Goal: Task Accomplishment & Management: Complete application form

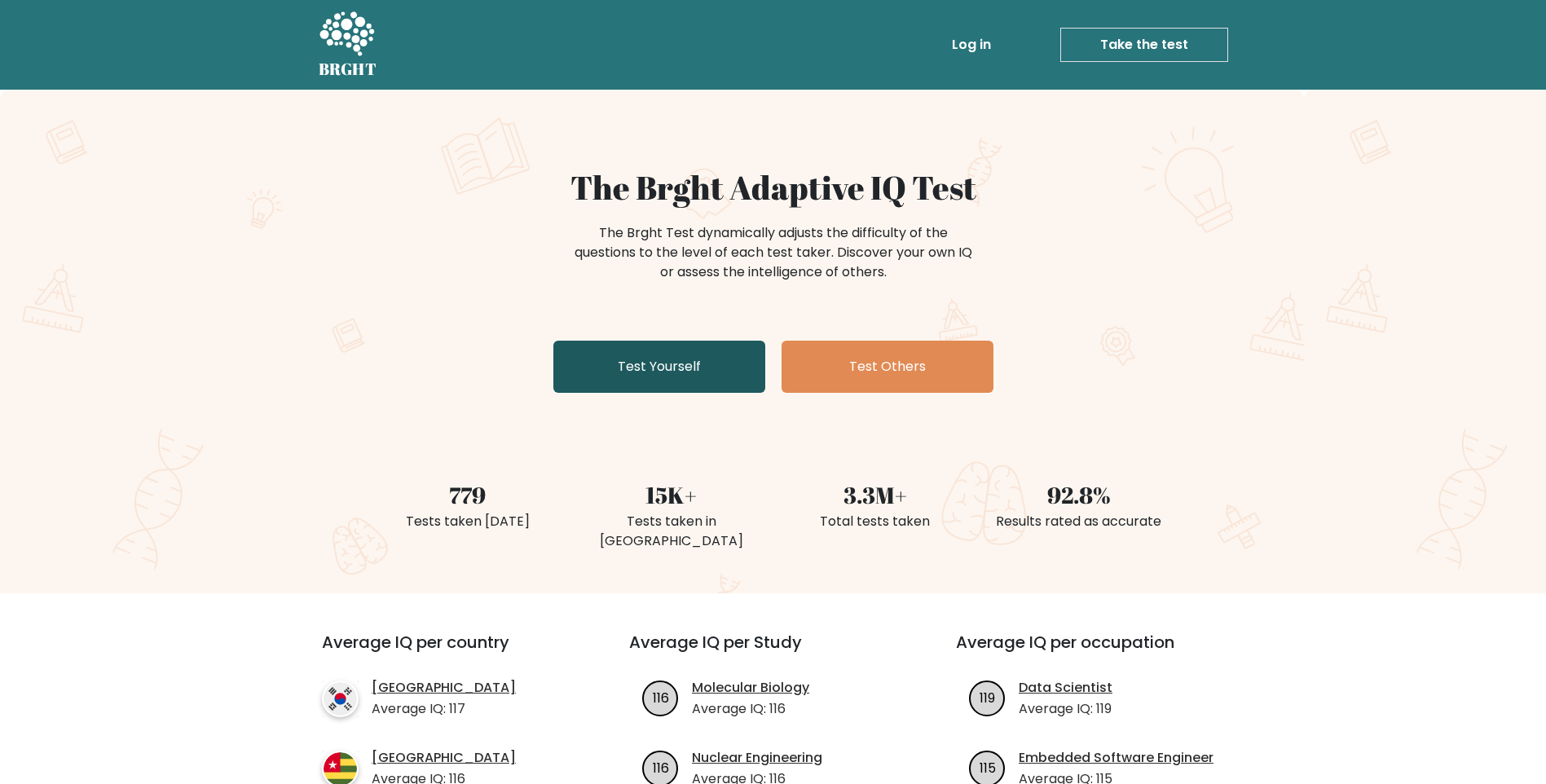
click at [628, 366] on link "Test Yourself" at bounding box center [659, 366] width 212 height 52
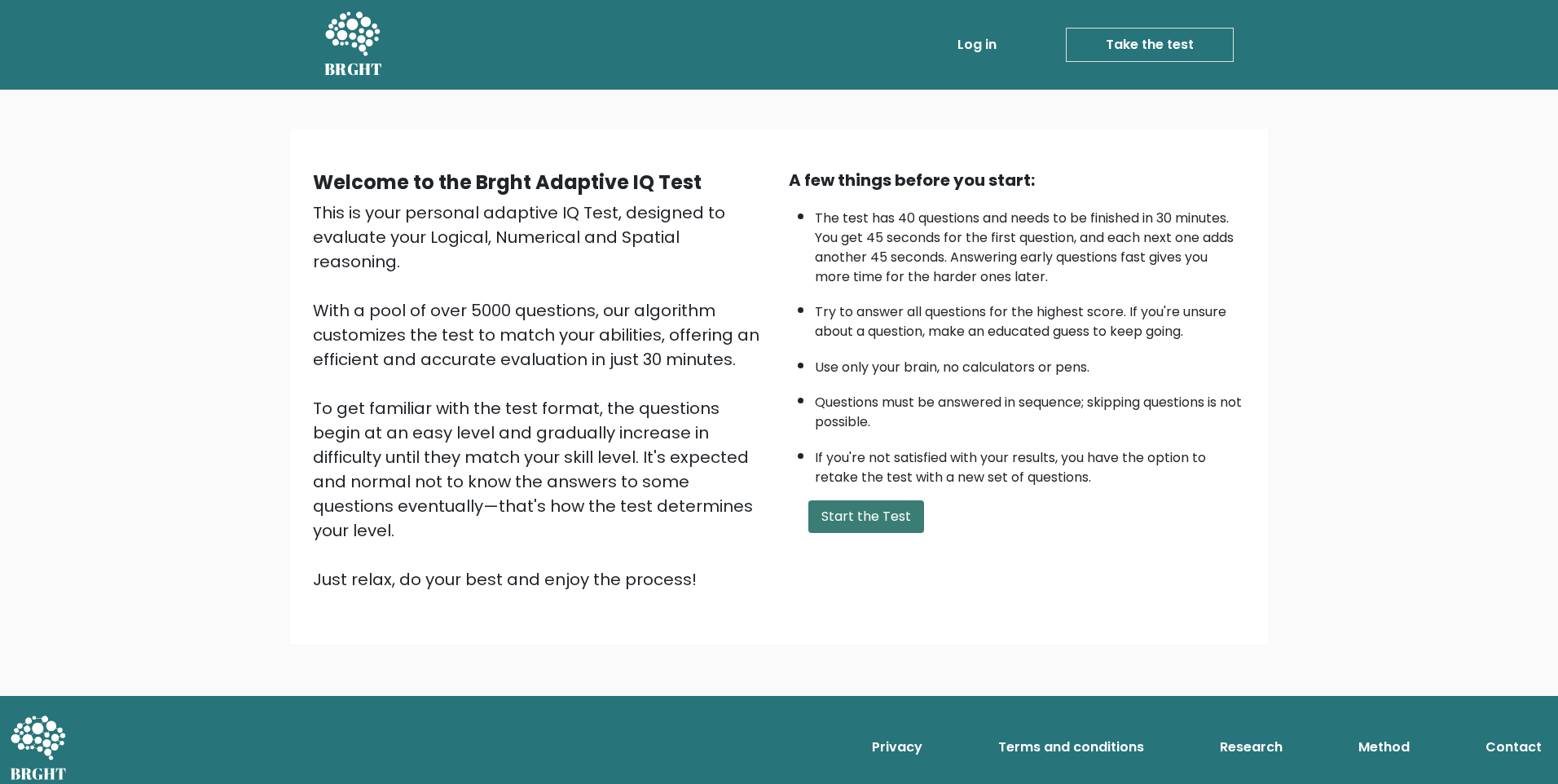
click at [886, 515] on button "Start the Test" at bounding box center [865, 516] width 115 height 32
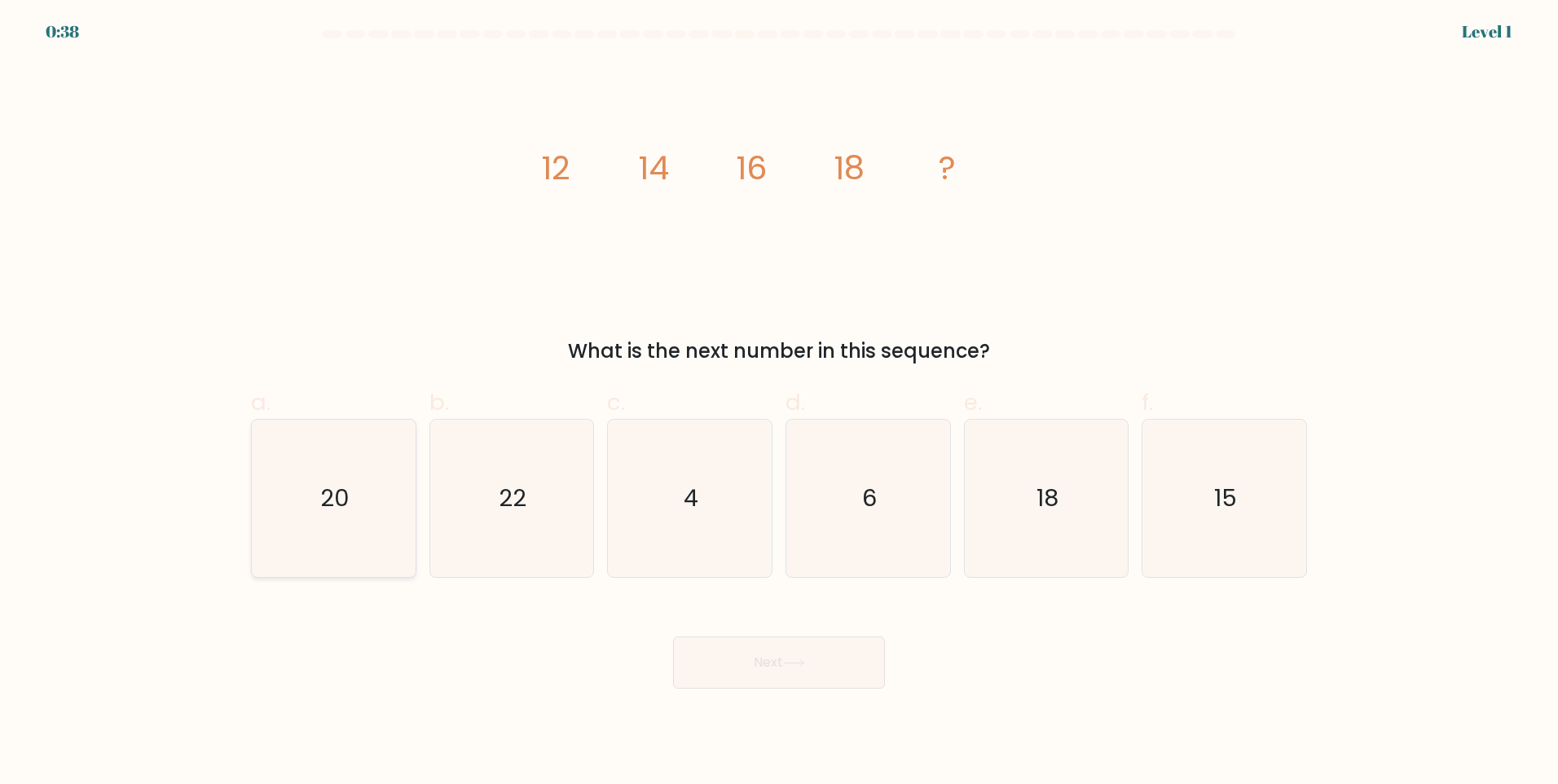
click at [364, 467] on icon "20" at bounding box center [333, 498] width 157 height 157
click at [779, 402] on input "a. 20" at bounding box center [779, 397] width 1 height 10
radio input "true"
click at [741, 666] on button "Next" at bounding box center [779, 662] width 212 height 52
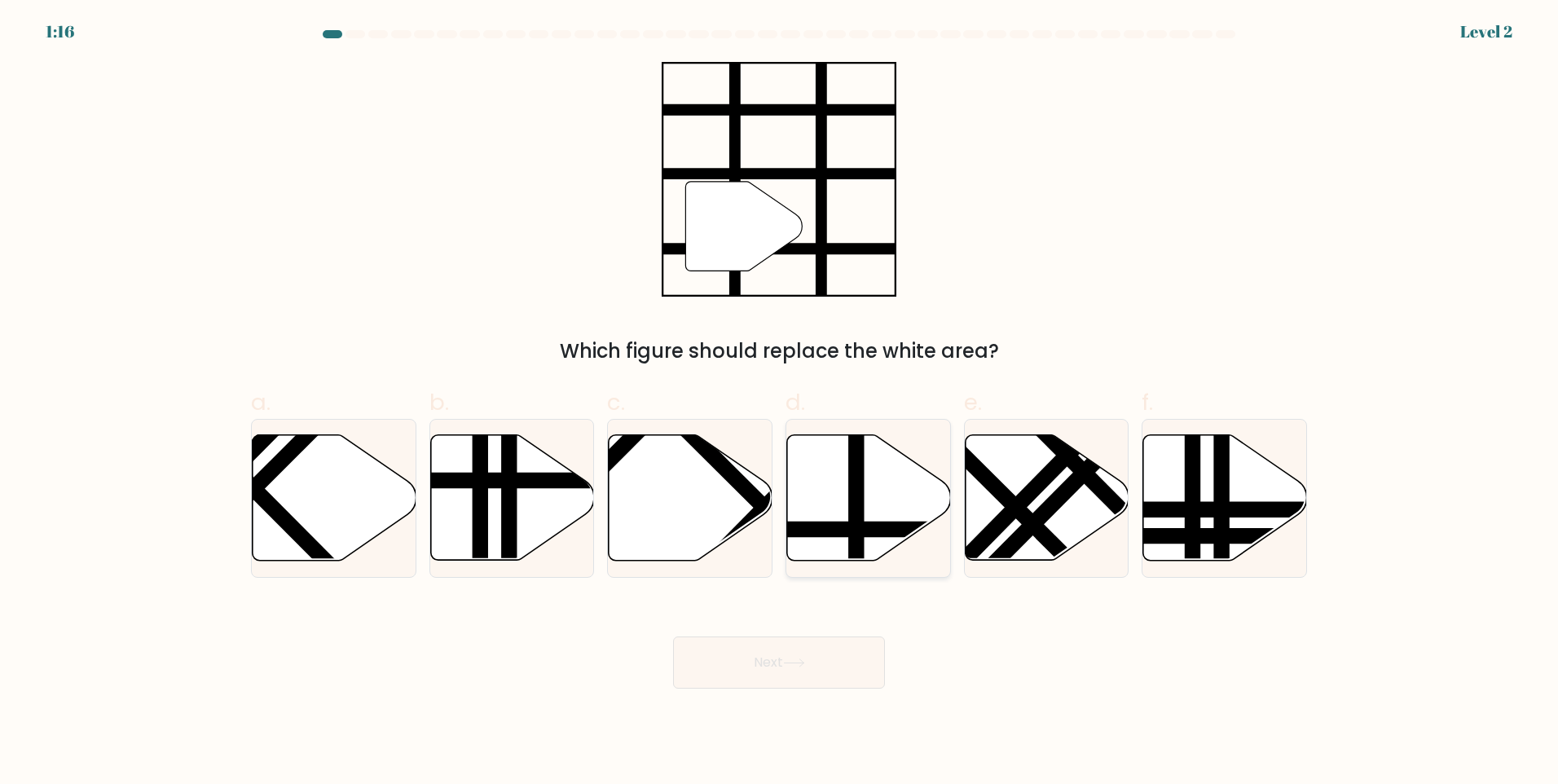
click at [841, 517] on icon at bounding box center [869, 498] width 164 height 126
click at [779, 402] on input "d." at bounding box center [779, 397] width 1 height 10
radio input "true"
click at [818, 673] on button "Next" at bounding box center [779, 662] width 212 height 52
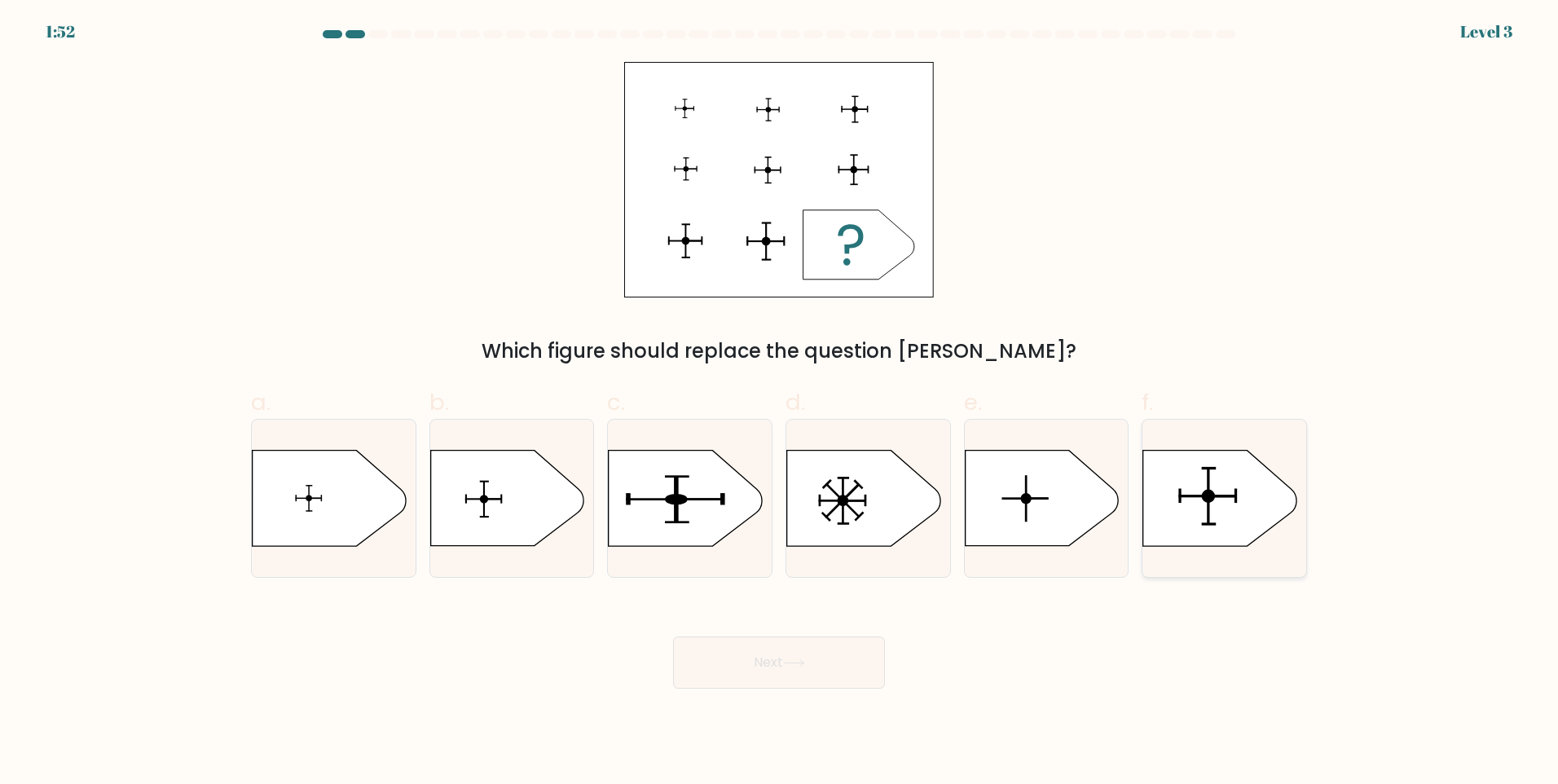
click at [1201, 517] on icon at bounding box center [1219, 498] width 154 height 95
click at [779, 402] on input "f." at bounding box center [779, 397] width 1 height 10
radio input "true"
click at [792, 646] on button "Next" at bounding box center [779, 662] width 212 height 52
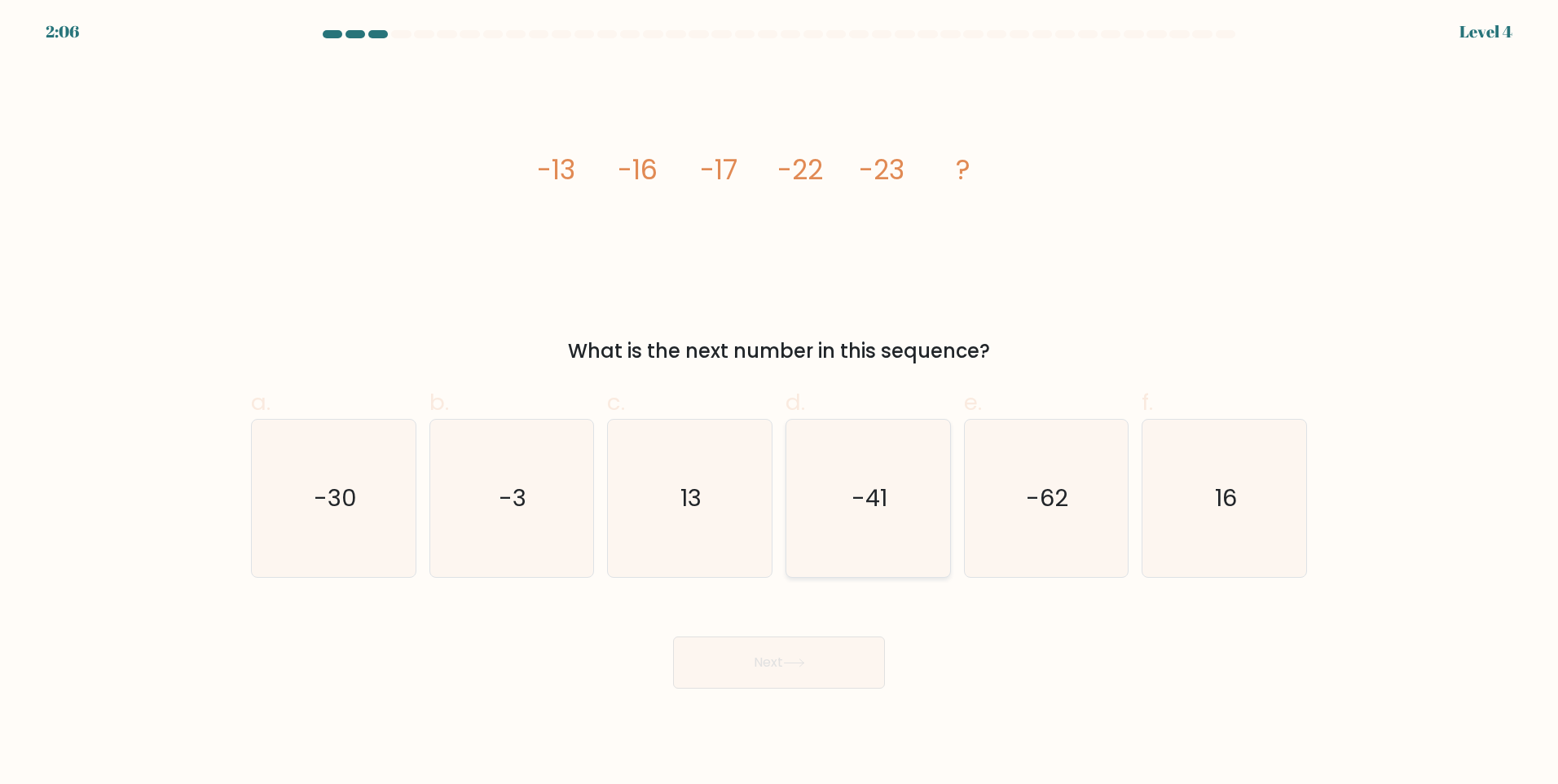
click at [847, 529] on icon "-41" at bounding box center [868, 498] width 157 height 157
click at [779, 402] on input "d. -41" at bounding box center [779, 397] width 1 height 10
radio input "true"
click at [794, 665] on icon at bounding box center [794, 662] width 22 height 9
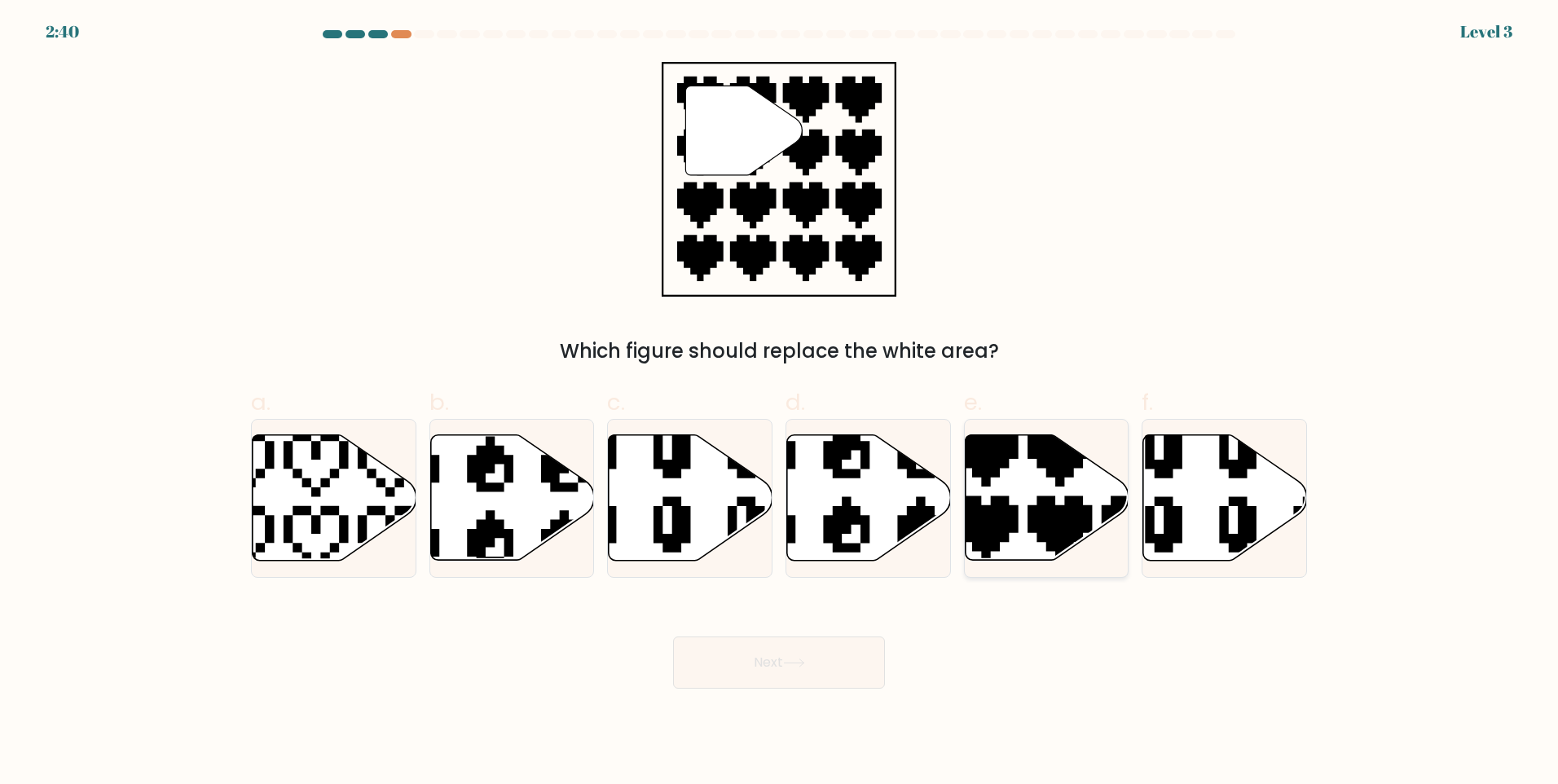
click at [1014, 536] on icon at bounding box center [1047, 498] width 164 height 126
click at [779, 402] on input "e." at bounding box center [779, 397] width 1 height 10
radio input "true"
click at [828, 666] on button "Next" at bounding box center [779, 662] width 212 height 52
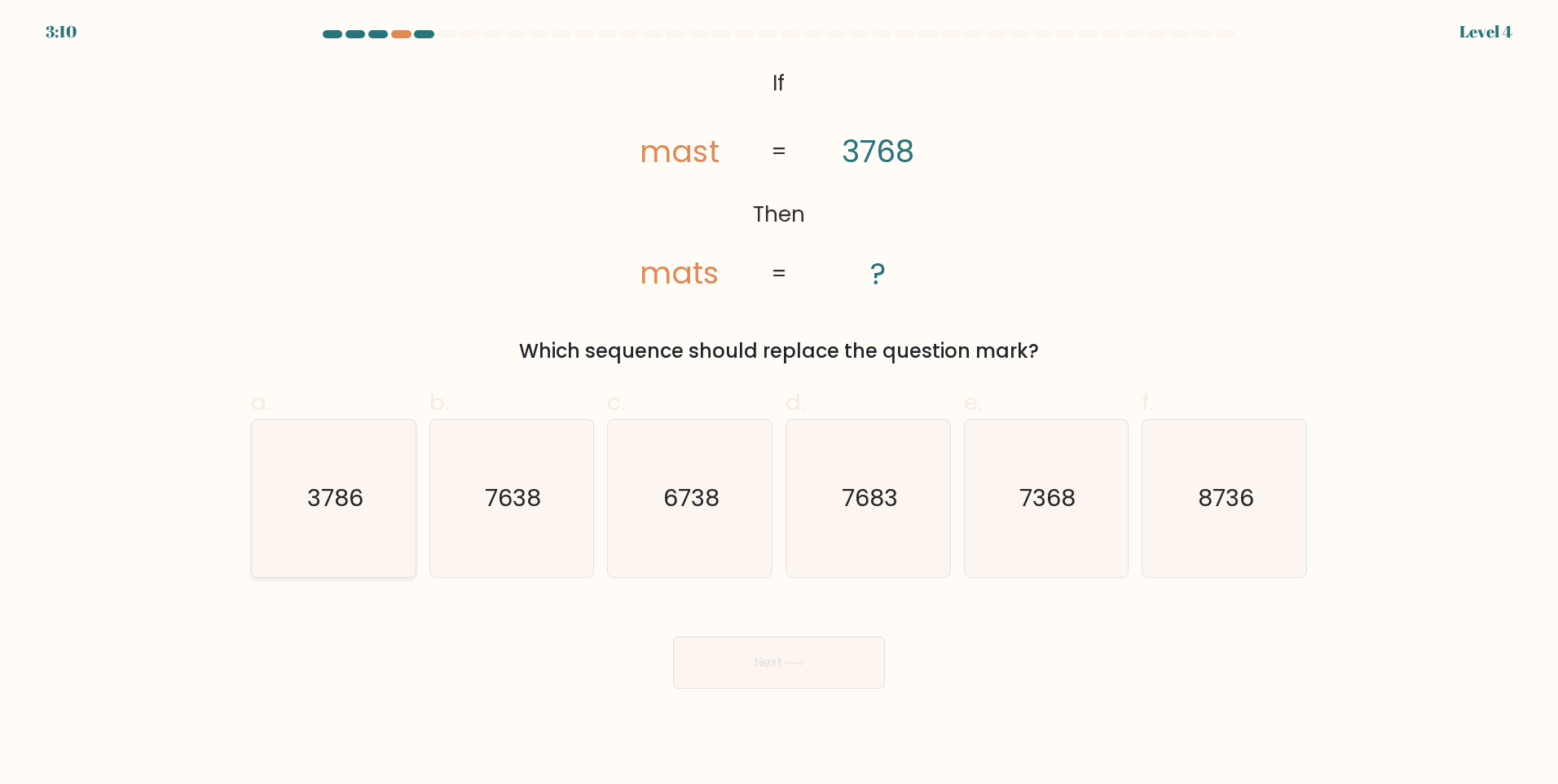
click at [343, 536] on icon "3786" at bounding box center [333, 498] width 157 height 157
click at [779, 402] on input "a. 3786" at bounding box center [779, 397] width 1 height 10
radio input "true"
click at [764, 650] on button "Next" at bounding box center [779, 662] width 212 height 52
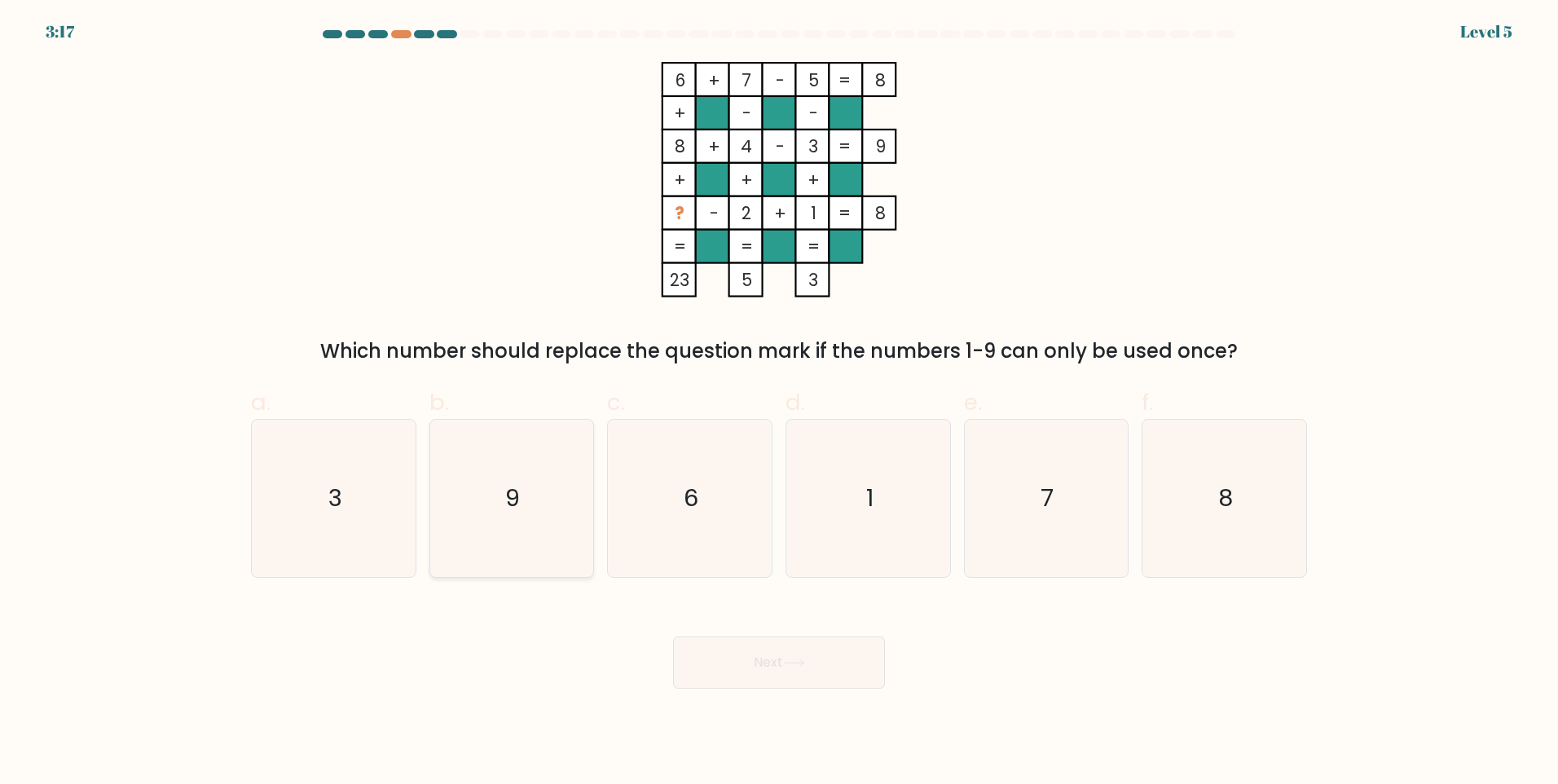
click at [493, 555] on icon "9" at bounding box center [511, 498] width 157 height 157
click at [779, 402] on input "b. 9" at bounding box center [779, 397] width 1 height 10
radio input "true"
click at [762, 669] on button "Next" at bounding box center [779, 662] width 212 height 52
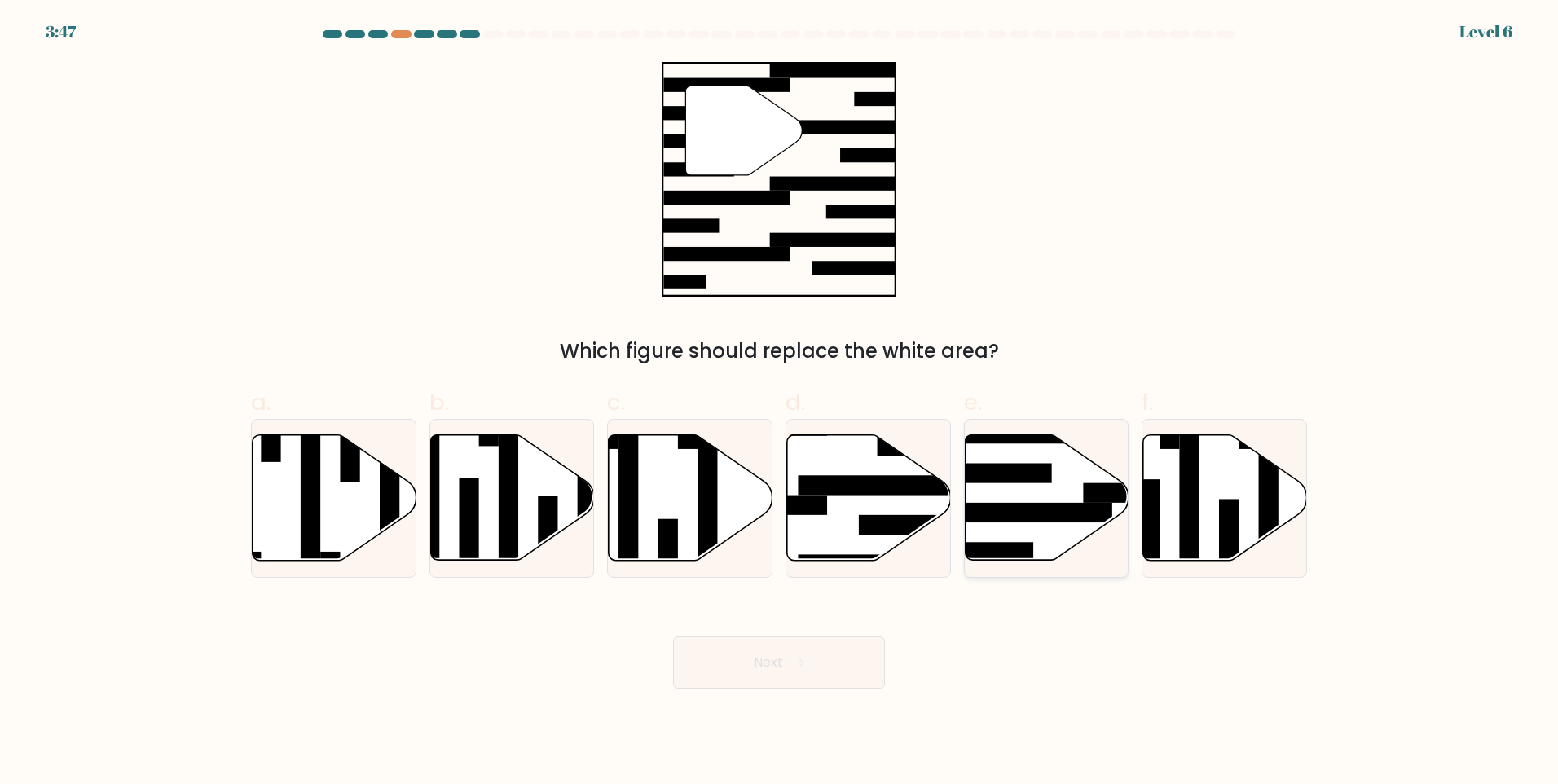
click at [1024, 519] on rect at bounding box center [1024, 512] width 177 height 19
click at [779, 402] on input "e." at bounding box center [779, 397] width 1 height 10
radio input "true"
click at [829, 657] on button "Next" at bounding box center [779, 662] width 212 height 52
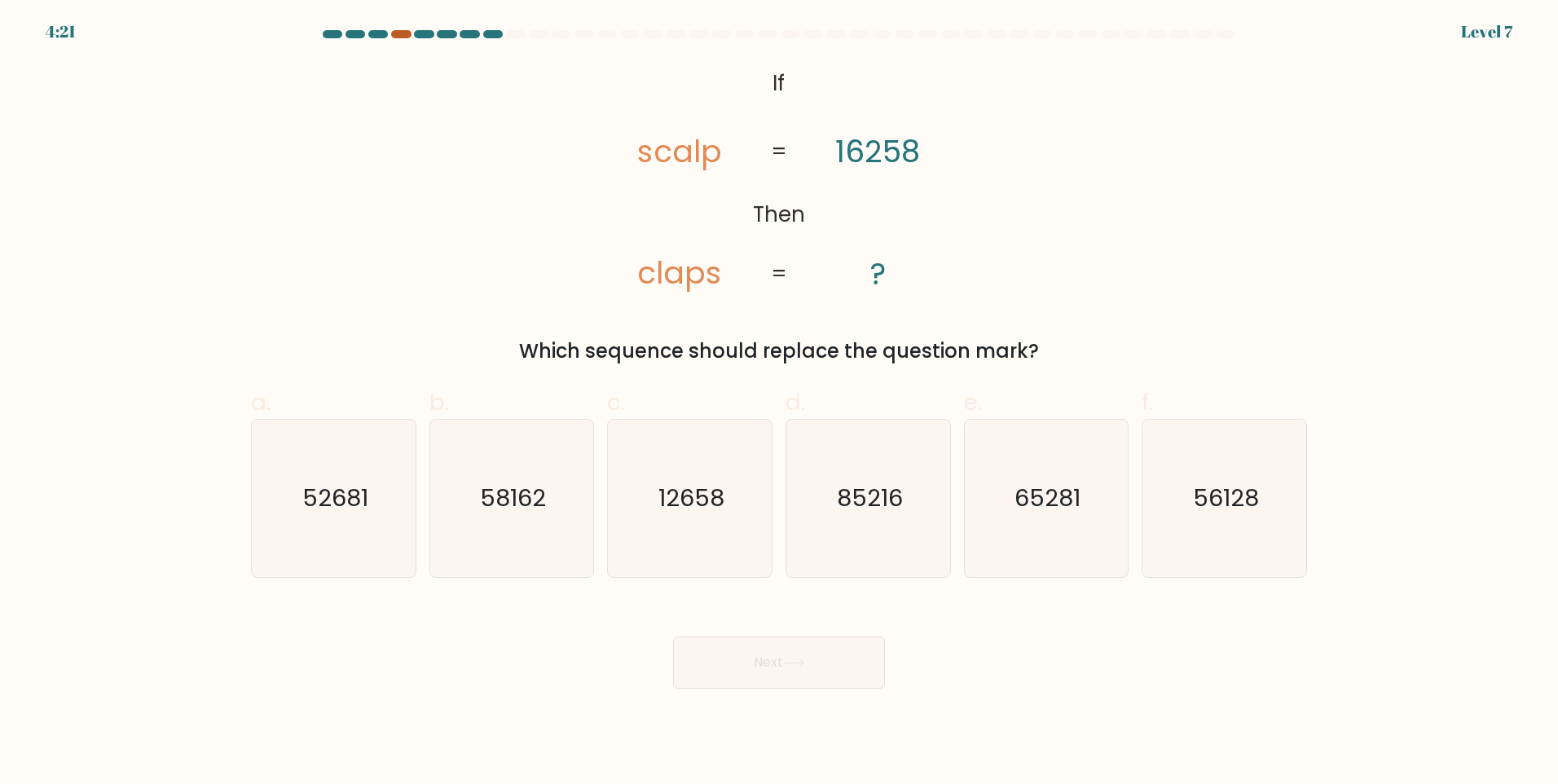
click at [399, 33] on div at bounding box center [401, 34] width 19 height 9
click at [1008, 488] on icon "65281" at bounding box center [1046, 498] width 157 height 157
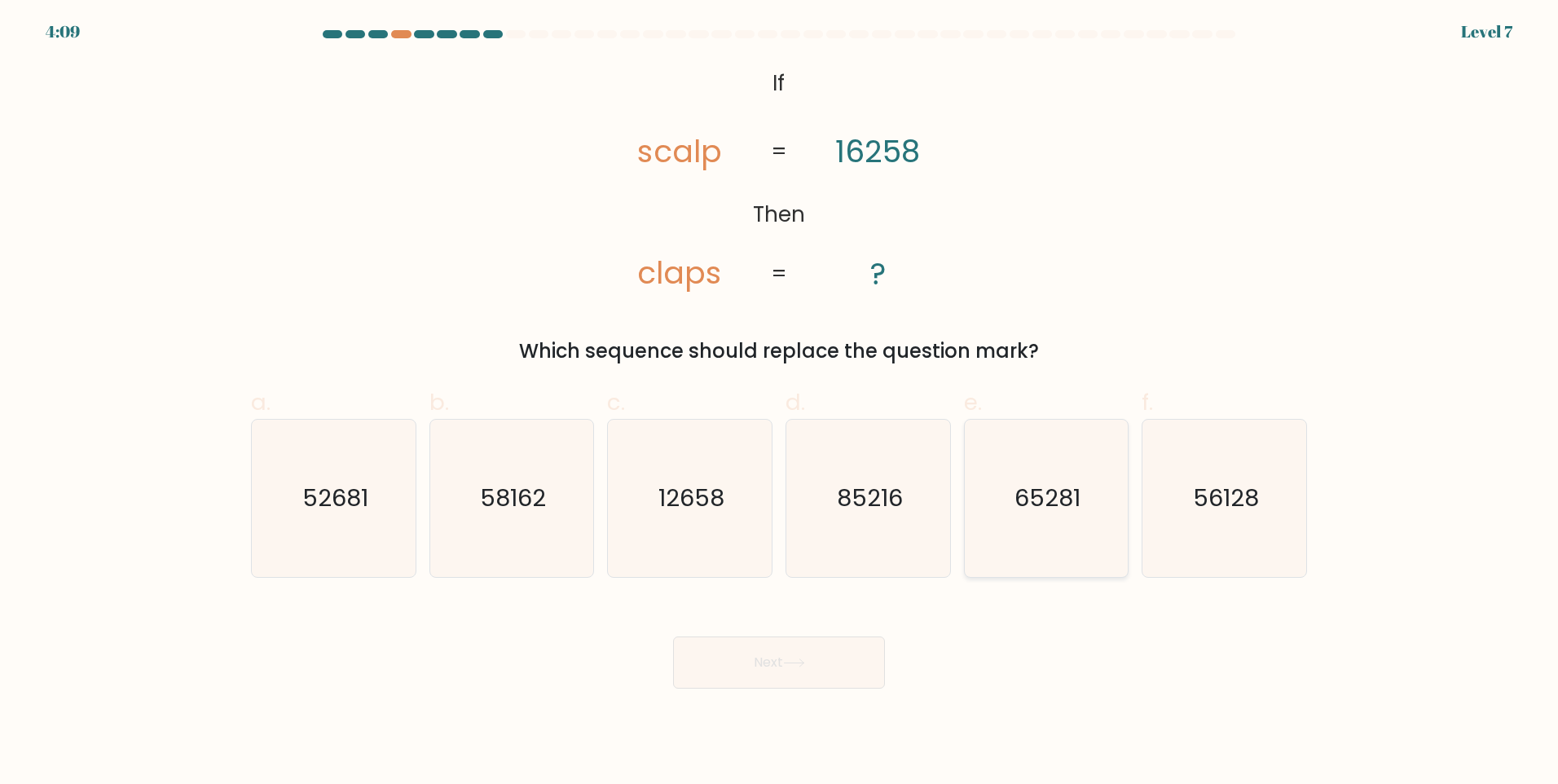
click at [779, 402] on input "e. 65281" at bounding box center [779, 397] width 1 height 10
radio input "true"
click at [803, 633] on div "Next" at bounding box center [779, 643] width 1075 height 92
click at [808, 652] on button "Next" at bounding box center [779, 662] width 212 height 52
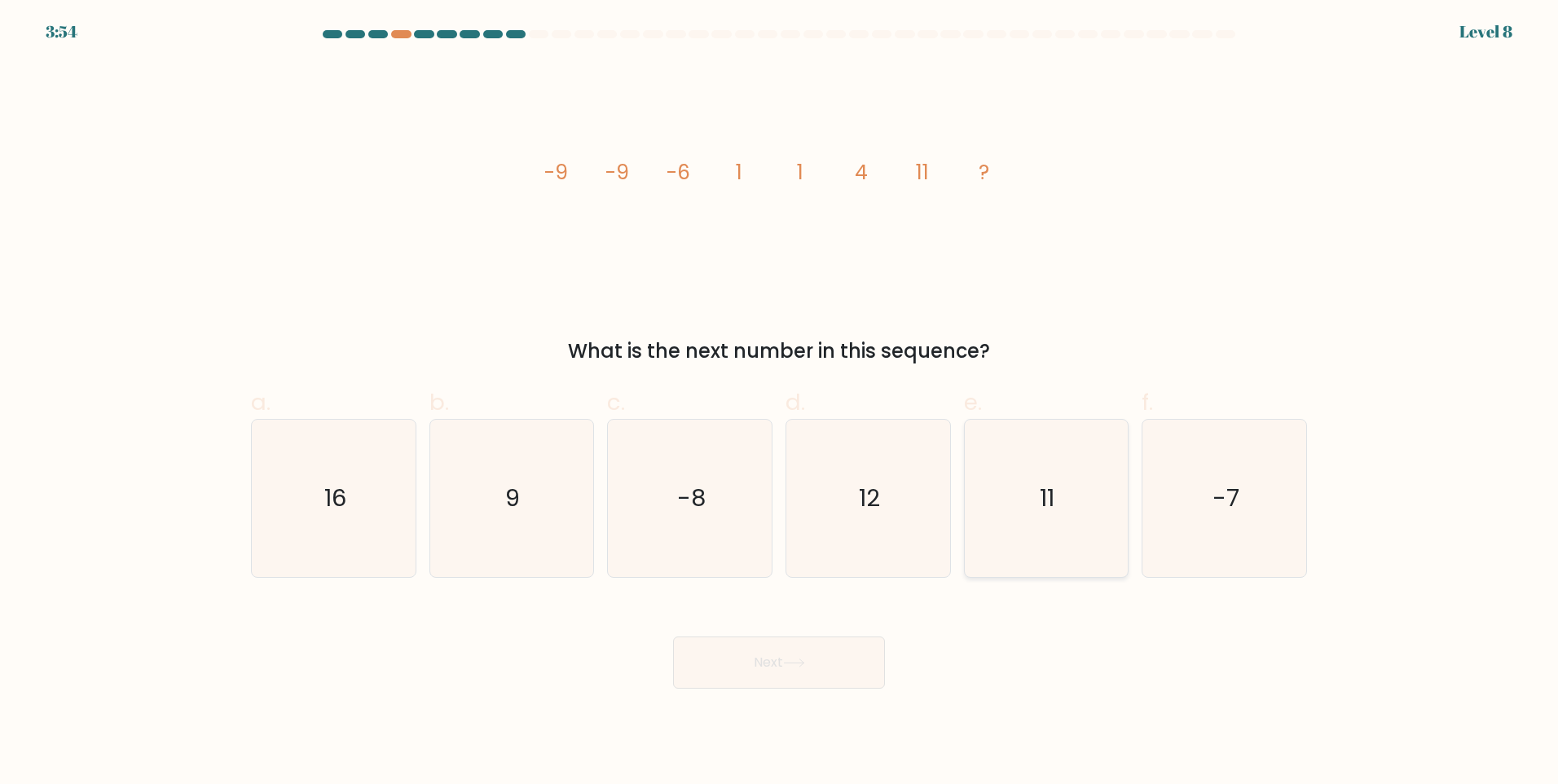
click at [1065, 504] on icon "11" at bounding box center [1046, 498] width 157 height 157
click at [779, 402] on input "e. 11" at bounding box center [779, 397] width 1 height 10
radio input "true"
click at [809, 655] on button "Next" at bounding box center [779, 662] width 212 height 52
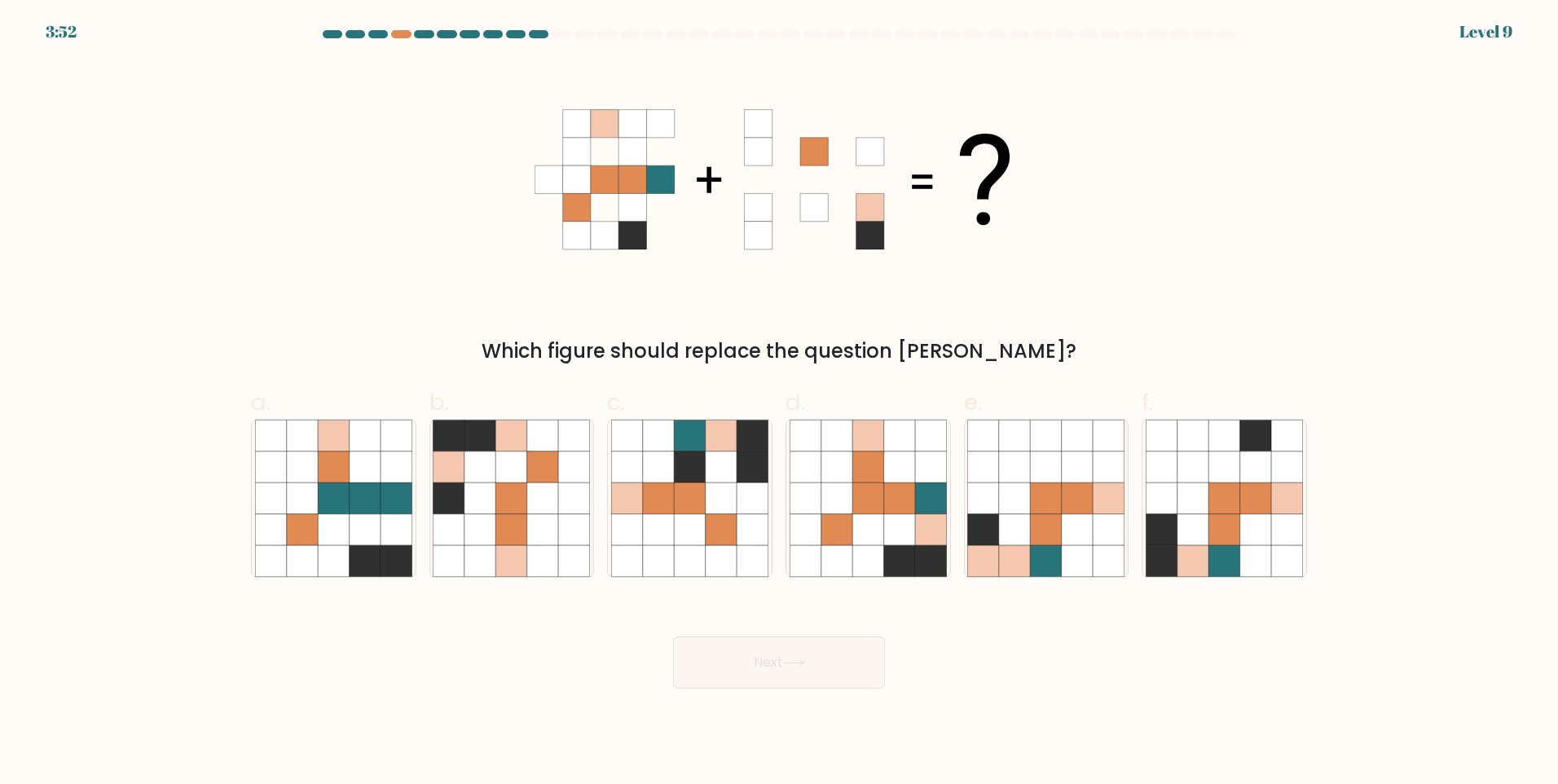
click at [809, 655] on button "Next" at bounding box center [779, 662] width 212 height 52
click at [865, 530] on icon at bounding box center [867, 529] width 31 height 31
click at [779, 402] on input "d." at bounding box center [779, 397] width 1 height 10
radio input "true"
click at [732, 651] on button "Next" at bounding box center [779, 662] width 212 height 52
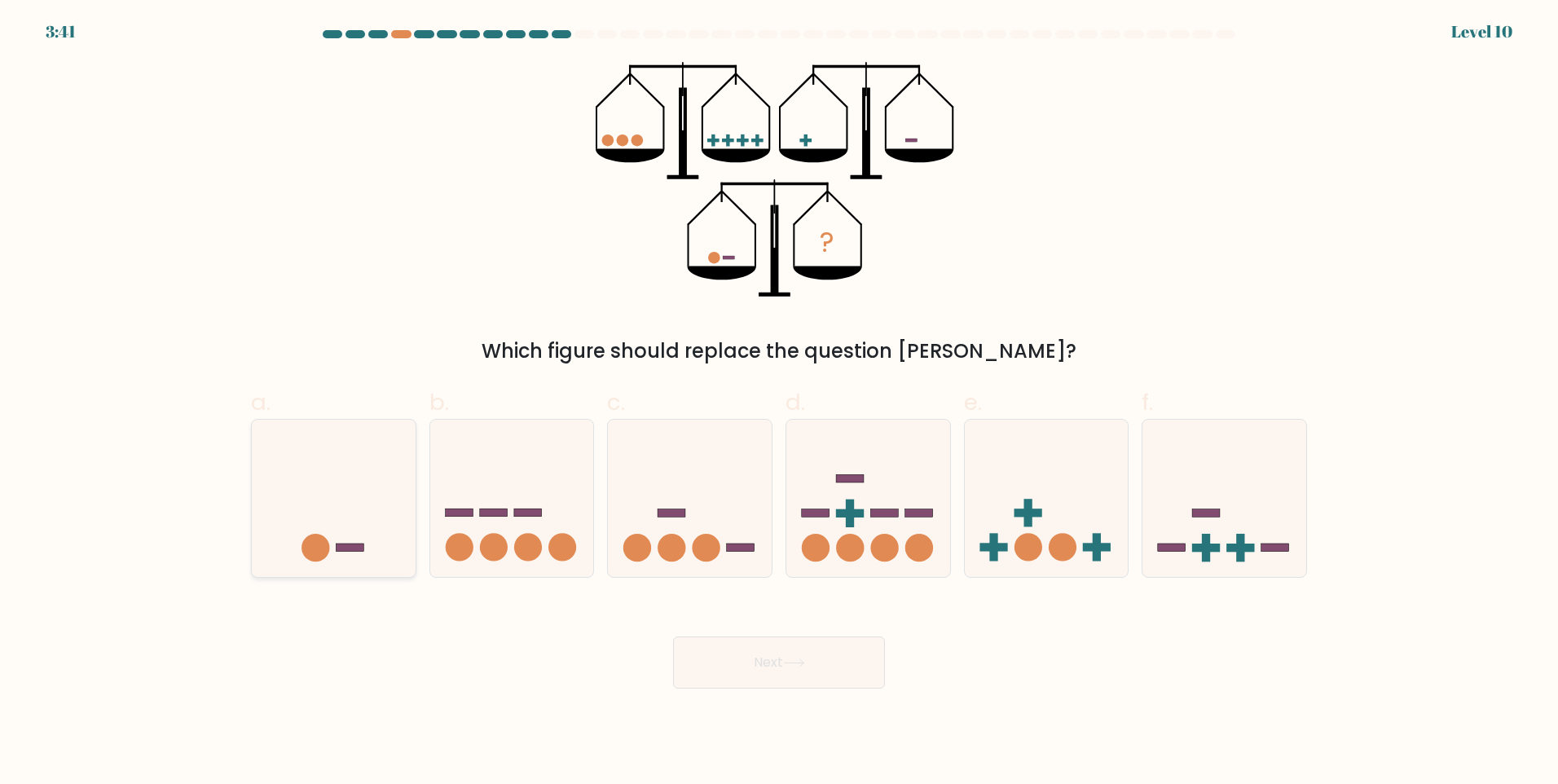
click at [377, 452] on icon at bounding box center [334, 498] width 164 height 135
click at [779, 402] on input "a." at bounding box center [779, 397] width 1 height 10
radio input "true"
click at [775, 674] on button "Next" at bounding box center [779, 662] width 212 height 52
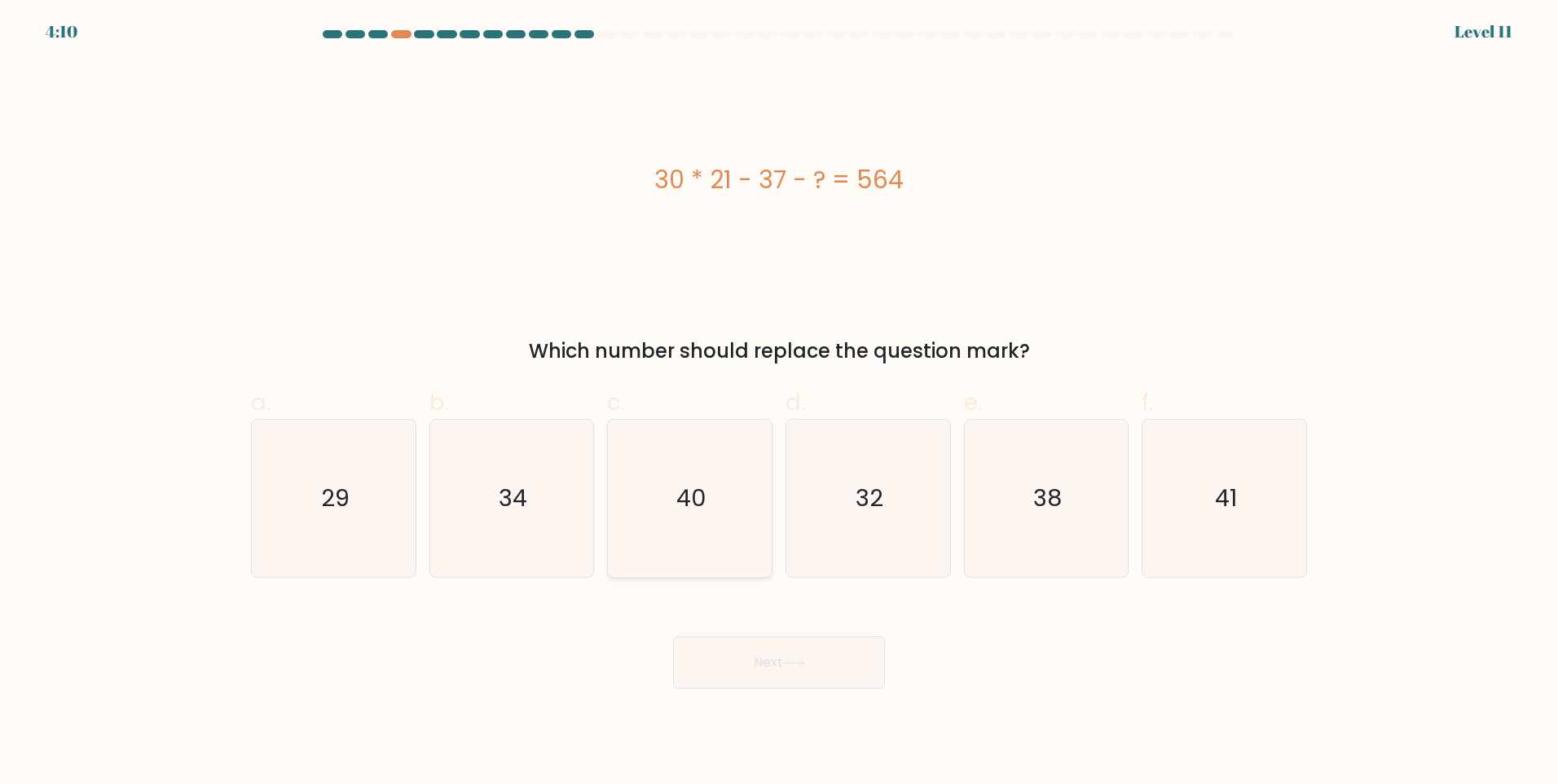
click at [635, 562] on icon "40" at bounding box center [690, 498] width 157 height 157
click at [779, 402] on input "c. 40" at bounding box center [779, 397] width 1 height 10
radio input "true"
click at [717, 663] on button "Next" at bounding box center [779, 662] width 212 height 52
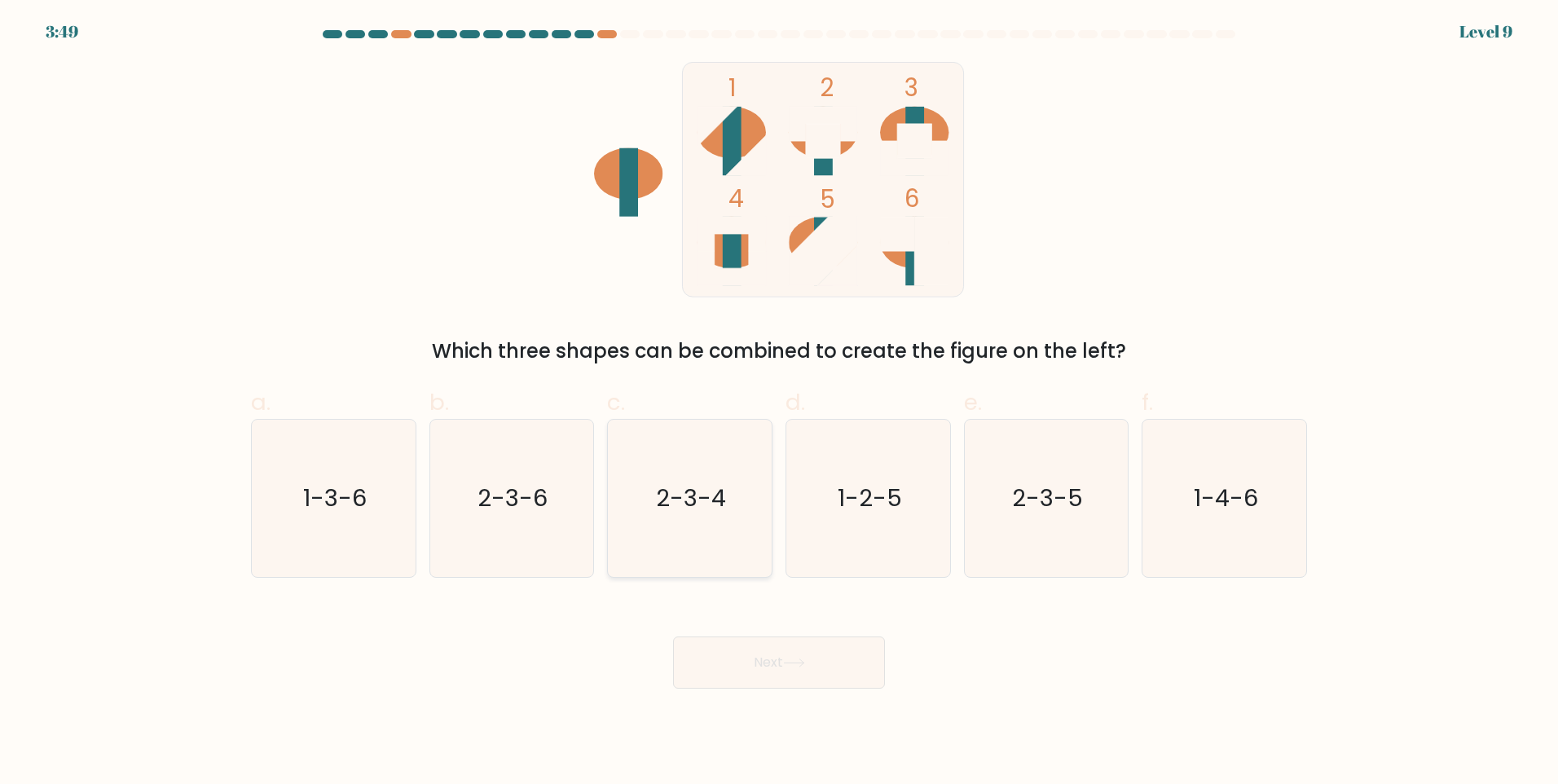
click at [675, 539] on icon "2-3-4" at bounding box center [690, 498] width 157 height 157
click at [779, 402] on input "c. 2-3-4" at bounding box center [779, 397] width 1 height 10
radio input "true"
click at [742, 671] on button "Next" at bounding box center [779, 662] width 212 height 52
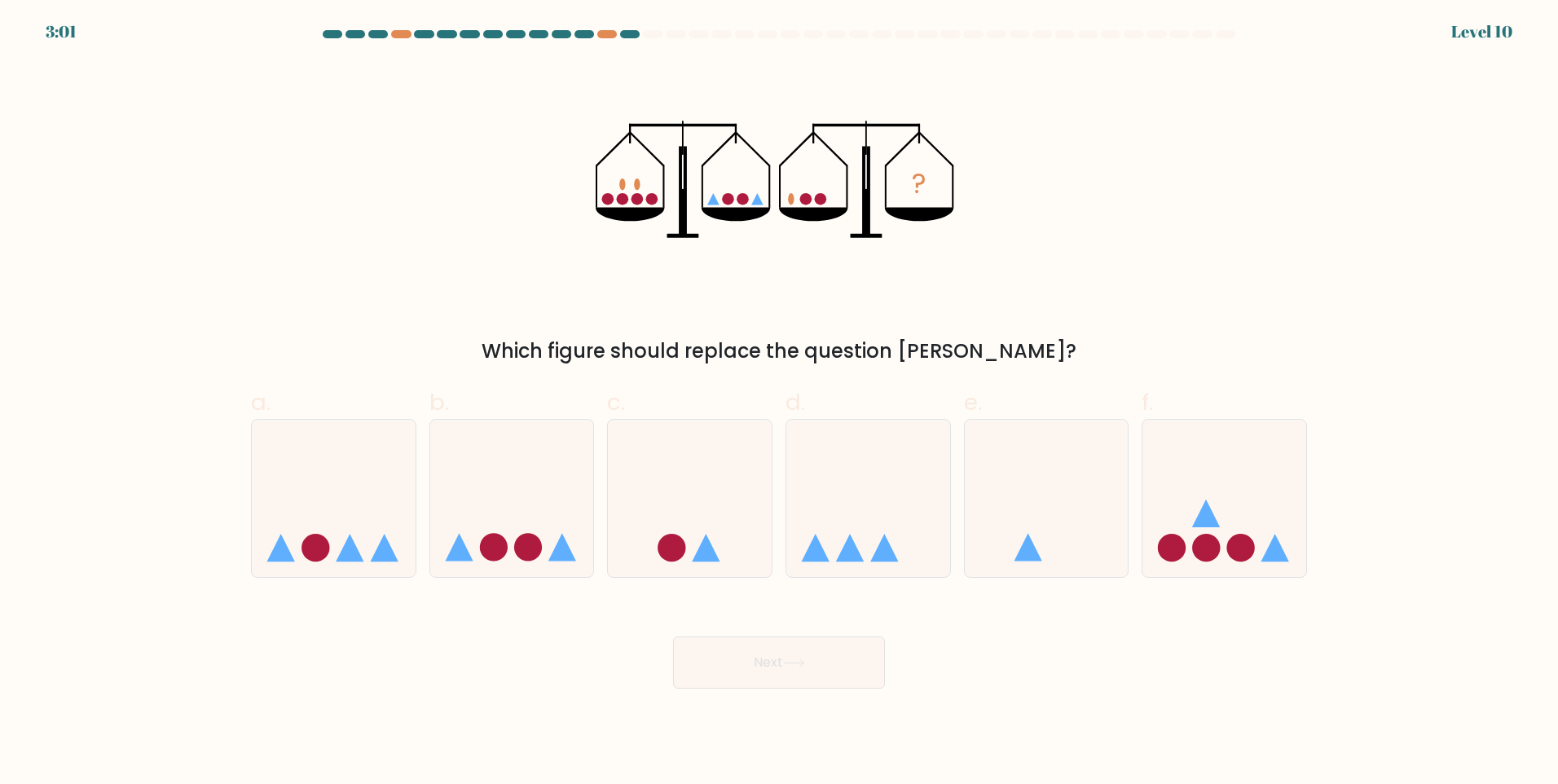
click at [1133, 505] on div "e." at bounding box center [1047, 482] width 178 height 193
click at [1153, 514] on icon at bounding box center [1225, 498] width 164 height 135
click at [779, 402] on input "f." at bounding box center [779, 397] width 1 height 10
radio input "true"
click at [841, 667] on button "Next" at bounding box center [779, 662] width 212 height 52
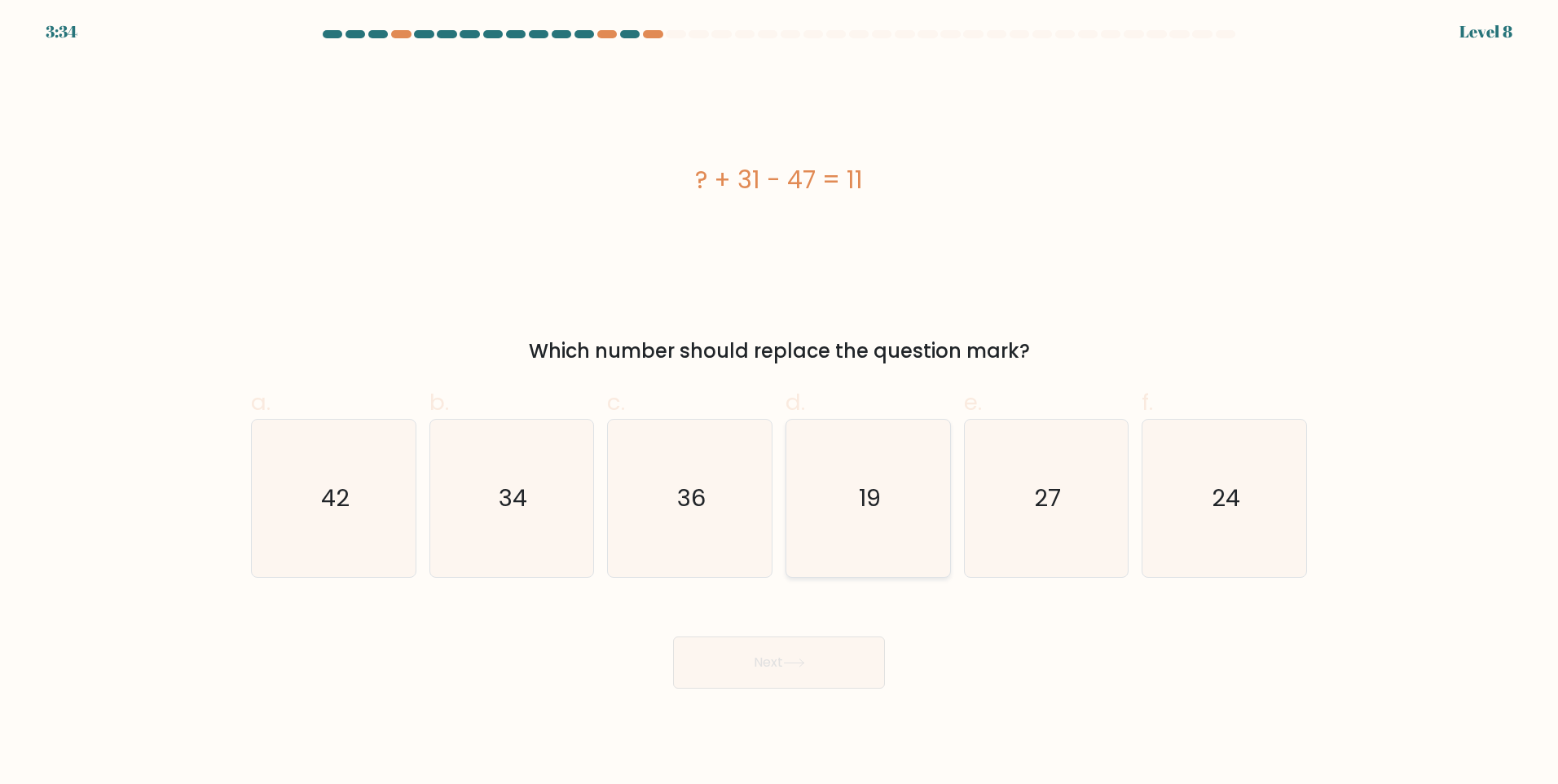
click at [918, 503] on icon "19" at bounding box center [868, 498] width 157 height 157
click at [779, 402] on input "d. 19" at bounding box center [779, 397] width 1 height 10
radio input "true"
click at [819, 675] on button "Next" at bounding box center [779, 662] width 212 height 52
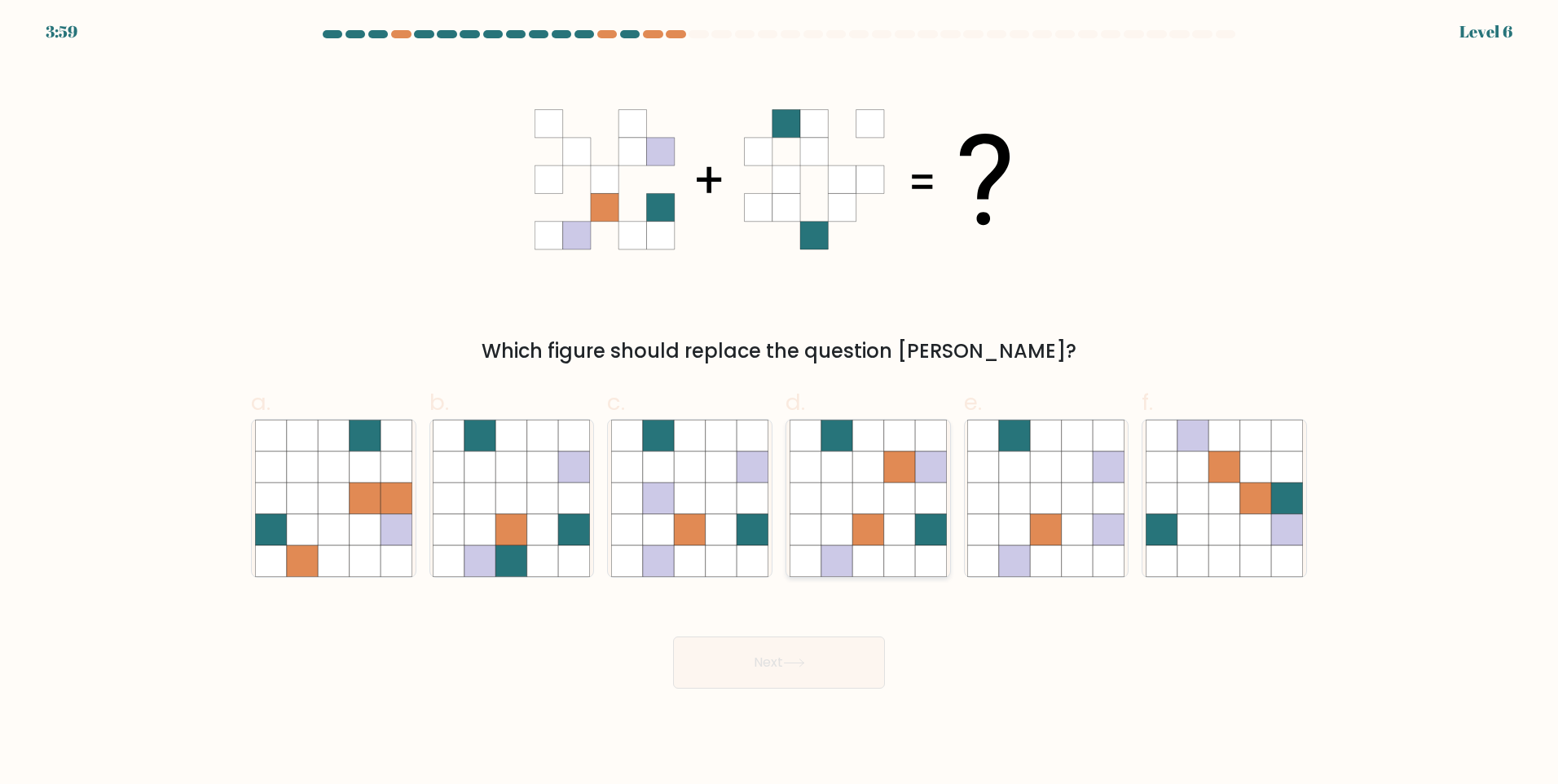
click at [884, 543] on icon at bounding box center [900, 529] width 31 height 31
click at [779, 402] on input "d." at bounding box center [779, 397] width 1 height 10
radio input "true"
click at [794, 677] on button "Next" at bounding box center [779, 662] width 212 height 52
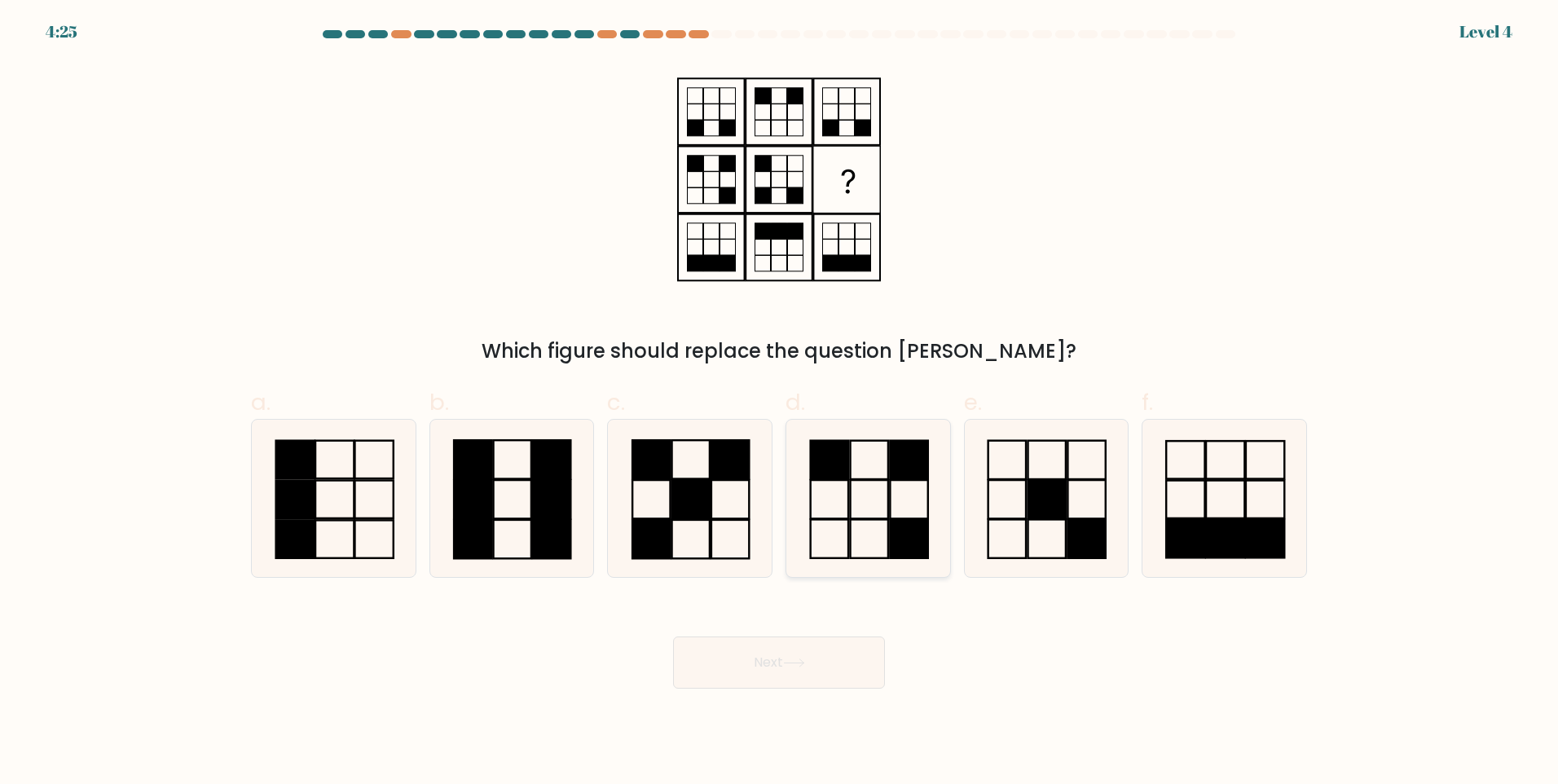
click at [866, 509] on icon at bounding box center [868, 498] width 157 height 157
click at [779, 402] on input "d." at bounding box center [779, 397] width 1 height 10
radio input "true"
click at [835, 655] on button "Next" at bounding box center [779, 662] width 212 height 52
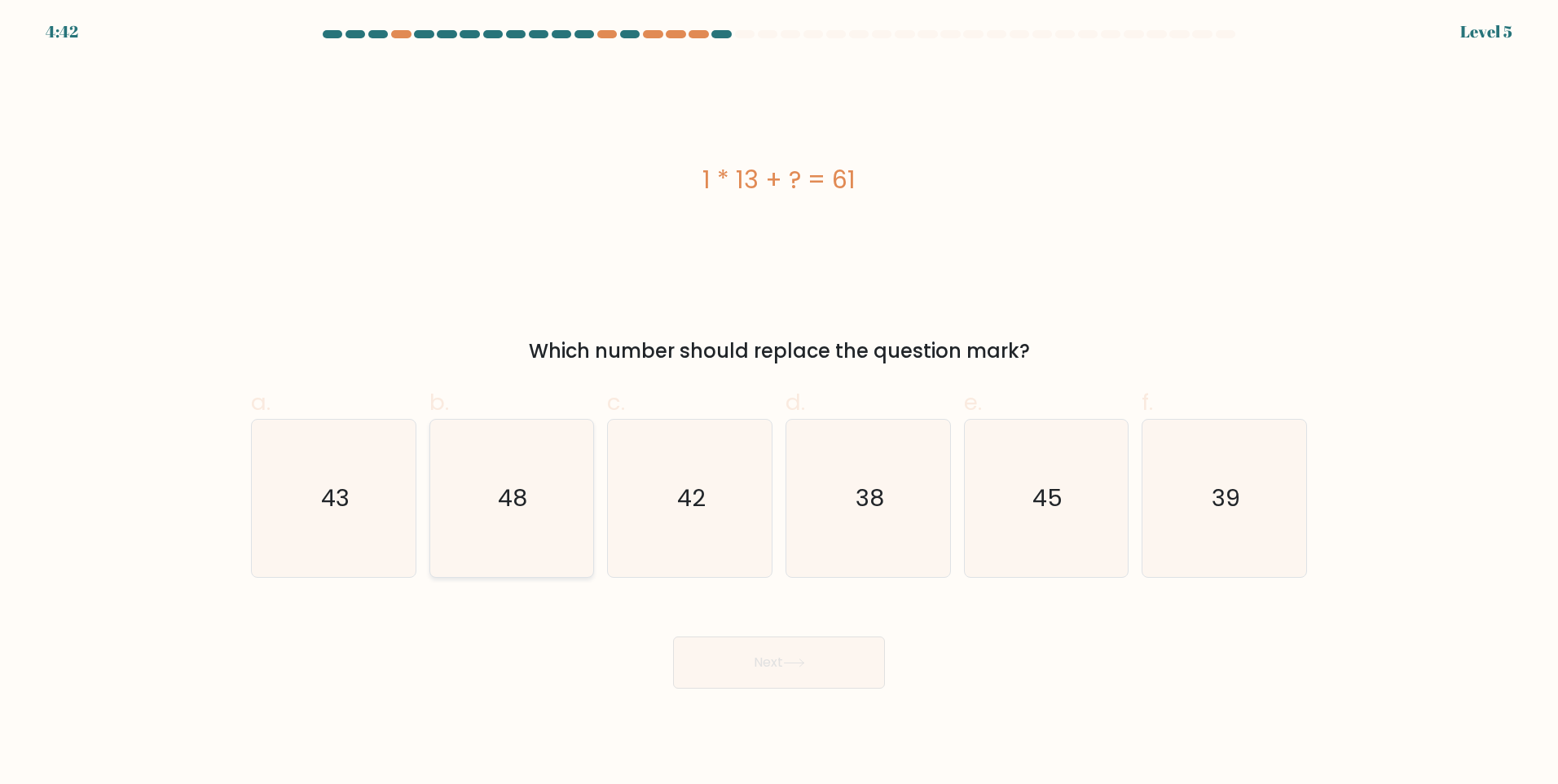
click at [512, 509] on text "48" at bounding box center [513, 498] width 30 height 32
click at [779, 402] on input "b. 48" at bounding box center [779, 397] width 1 height 10
radio input "true"
click at [847, 689] on body "4:41 Level 5 a." at bounding box center [779, 392] width 1558 height 784
click at [835, 673] on button "Next" at bounding box center [779, 662] width 212 height 52
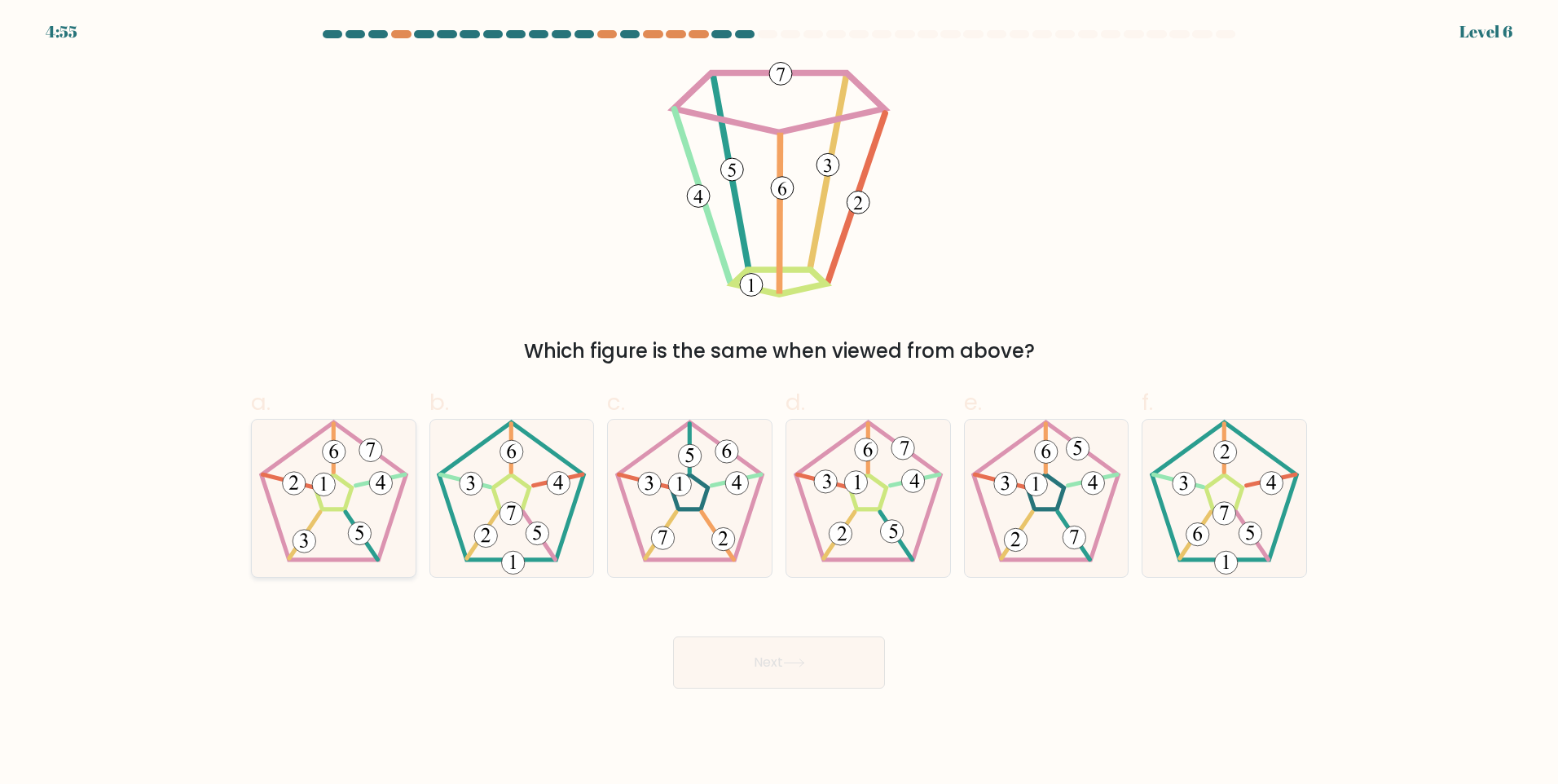
click at [304, 493] on icon at bounding box center [333, 498] width 157 height 157
click at [779, 402] on input "a." at bounding box center [779, 397] width 1 height 10
radio input "true"
click at [720, 656] on button "Next" at bounding box center [779, 662] width 212 height 52
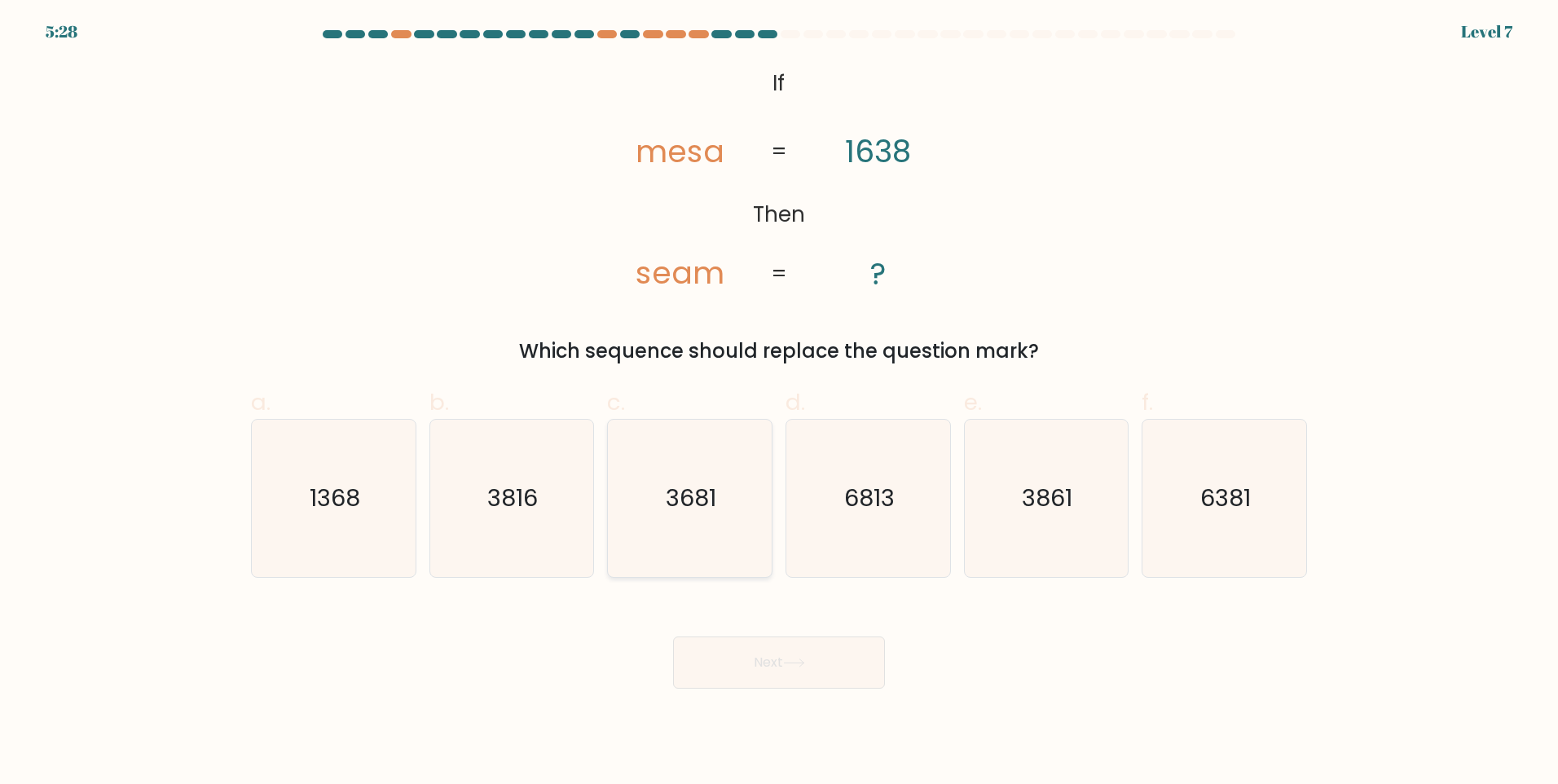
click at [705, 494] on text "3681" at bounding box center [692, 498] width 51 height 32
click at [779, 402] on input "c. 3681" at bounding box center [779, 397] width 1 height 10
radio input "true"
click at [860, 666] on button "Next" at bounding box center [779, 662] width 212 height 52
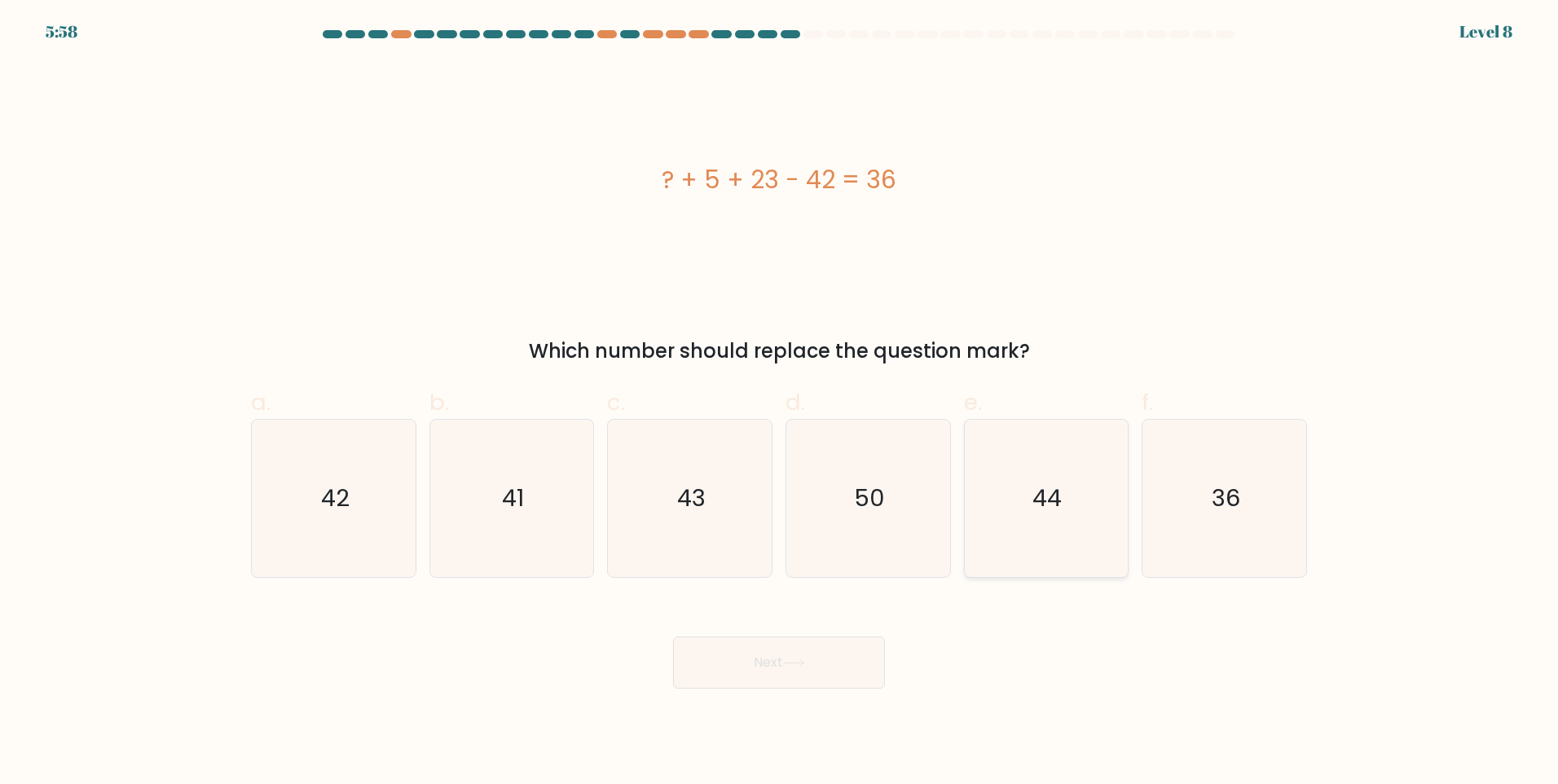
click at [1037, 485] on text "44" at bounding box center [1048, 498] width 30 height 32
click at [779, 402] on input "e. 44" at bounding box center [779, 397] width 1 height 10
radio input "true"
click at [806, 655] on button "Next" at bounding box center [779, 662] width 212 height 52
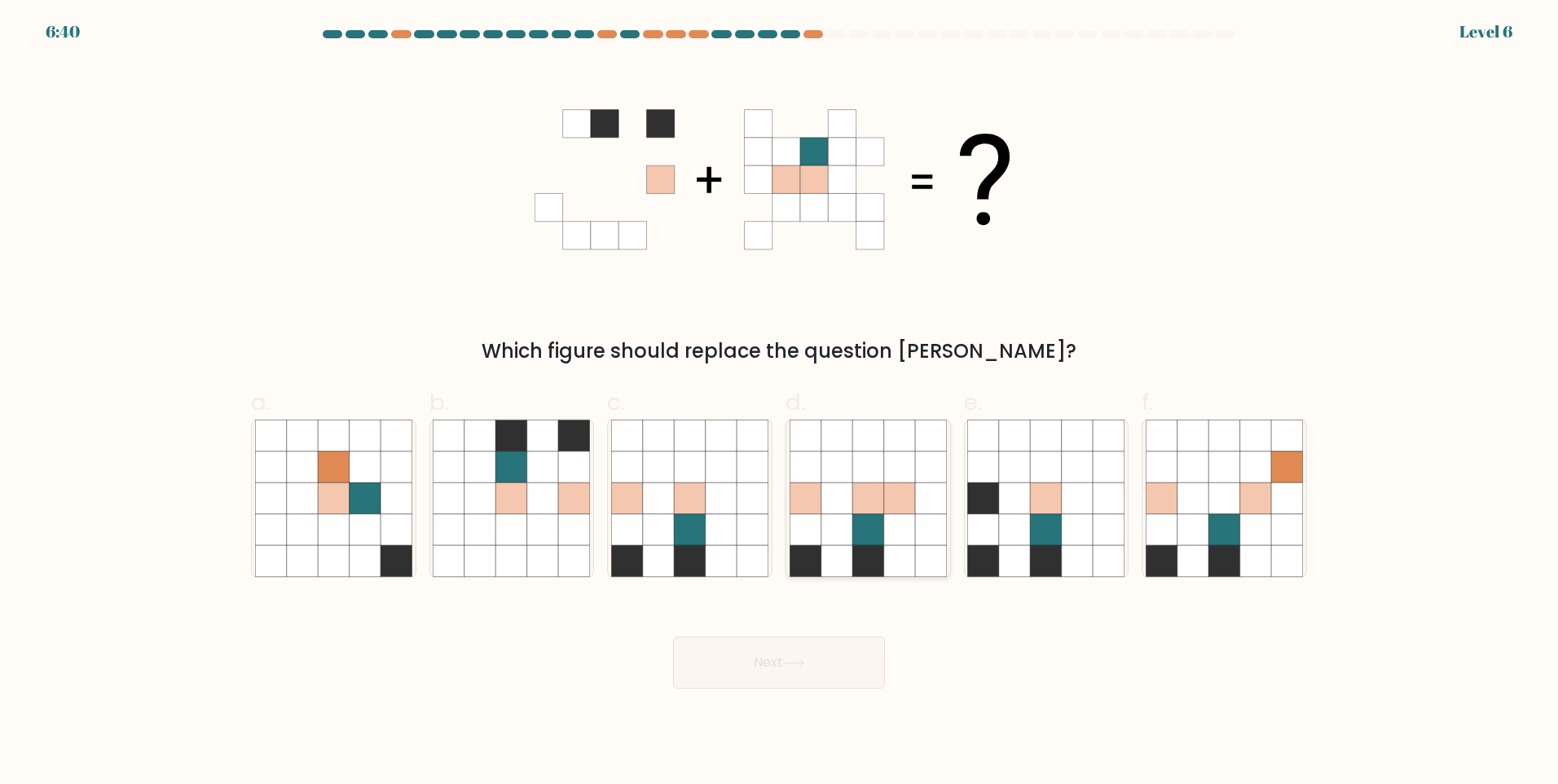
click at [859, 489] on icon at bounding box center [867, 498] width 31 height 31
click at [779, 402] on input "d." at bounding box center [779, 397] width 1 height 10
radio input "true"
click at [802, 660] on icon at bounding box center [794, 662] width 22 height 9
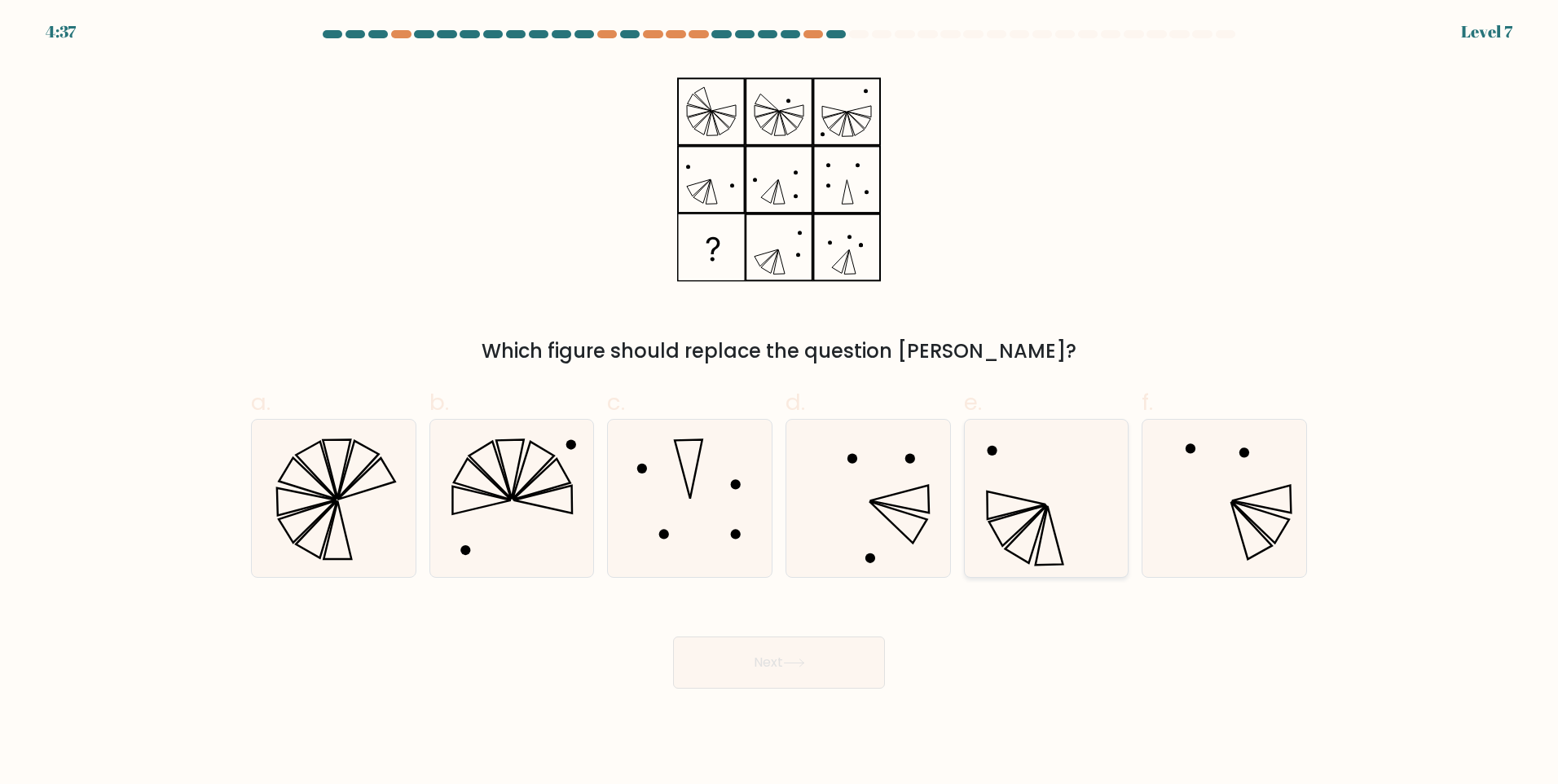
click at [1011, 481] on icon at bounding box center [1046, 498] width 157 height 157
click at [779, 402] on input "e." at bounding box center [779, 397] width 1 height 10
radio input "true"
click at [809, 675] on button "Next" at bounding box center [779, 662] width 212 height 52
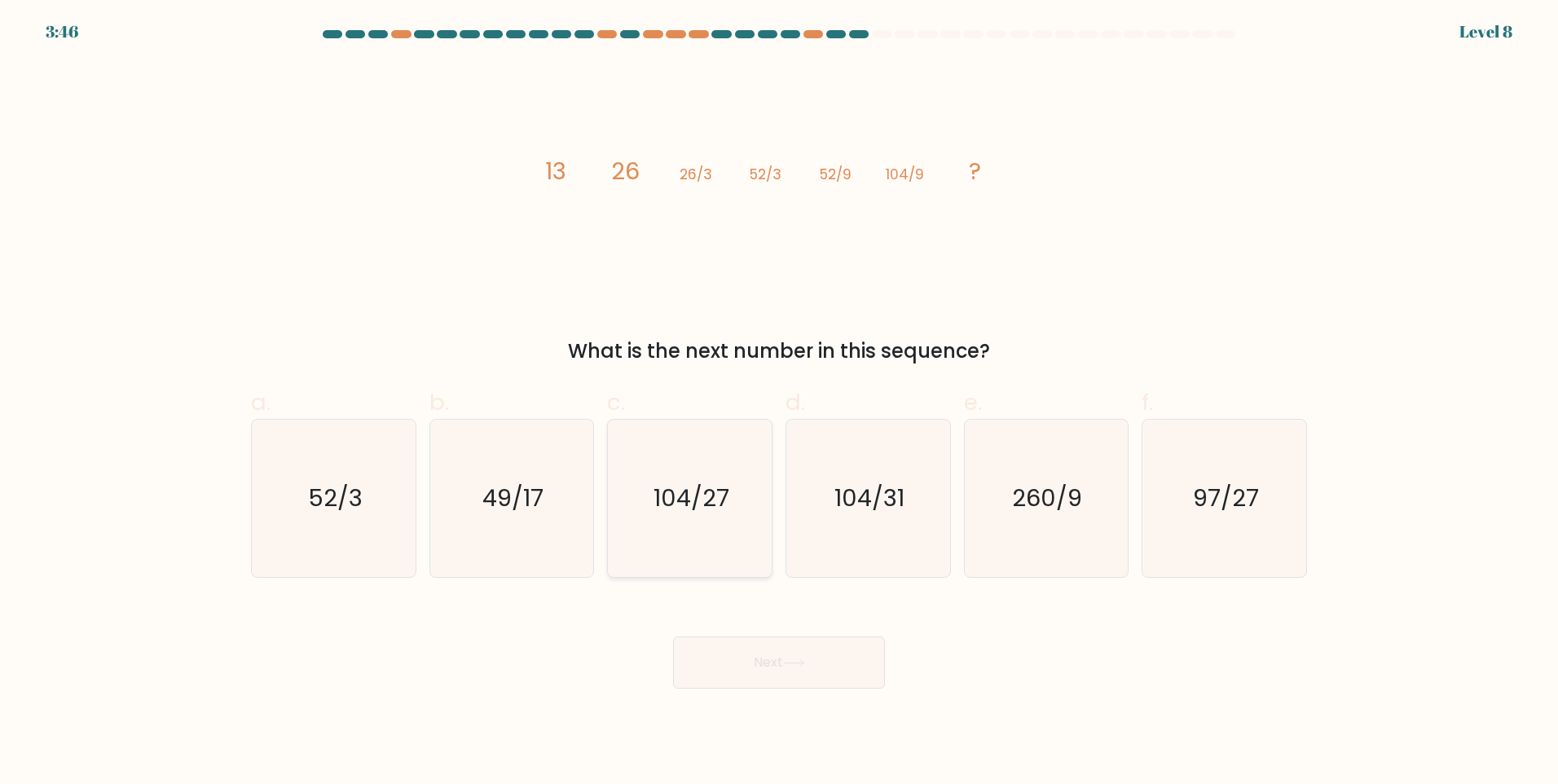
click at [654, 502] on text "104/27" at bounding box center [691, 498] width 75 height 32
click at [779, 402] on input "c. 104/27" at bounding box center [779, 397] width 1 height 10
radio input "true"
click at [774, 658] on button "Next" at bounding box center [779, 662] width 212 height 52
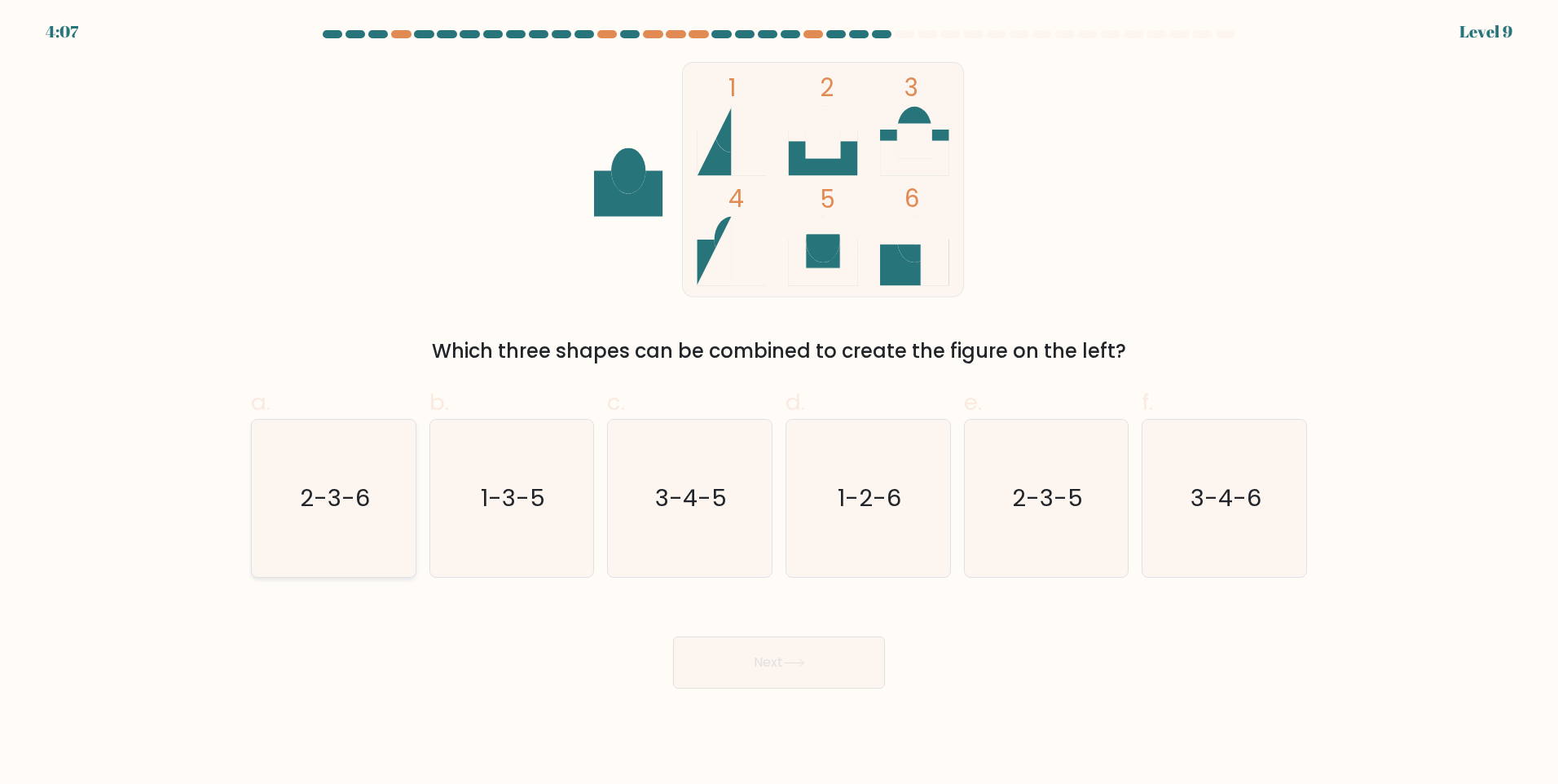
click at [387, 533] on icon "2-3-6" at bounding box center [333, 498] width 157 height 157
click at [779, 402] on input "a. 2-3-6" at bounding box center [779, 397] width 1 height 10
radio input "true"
click at [811, 667] on button "Next" at bounding box center [779, 662] width 212 height 52
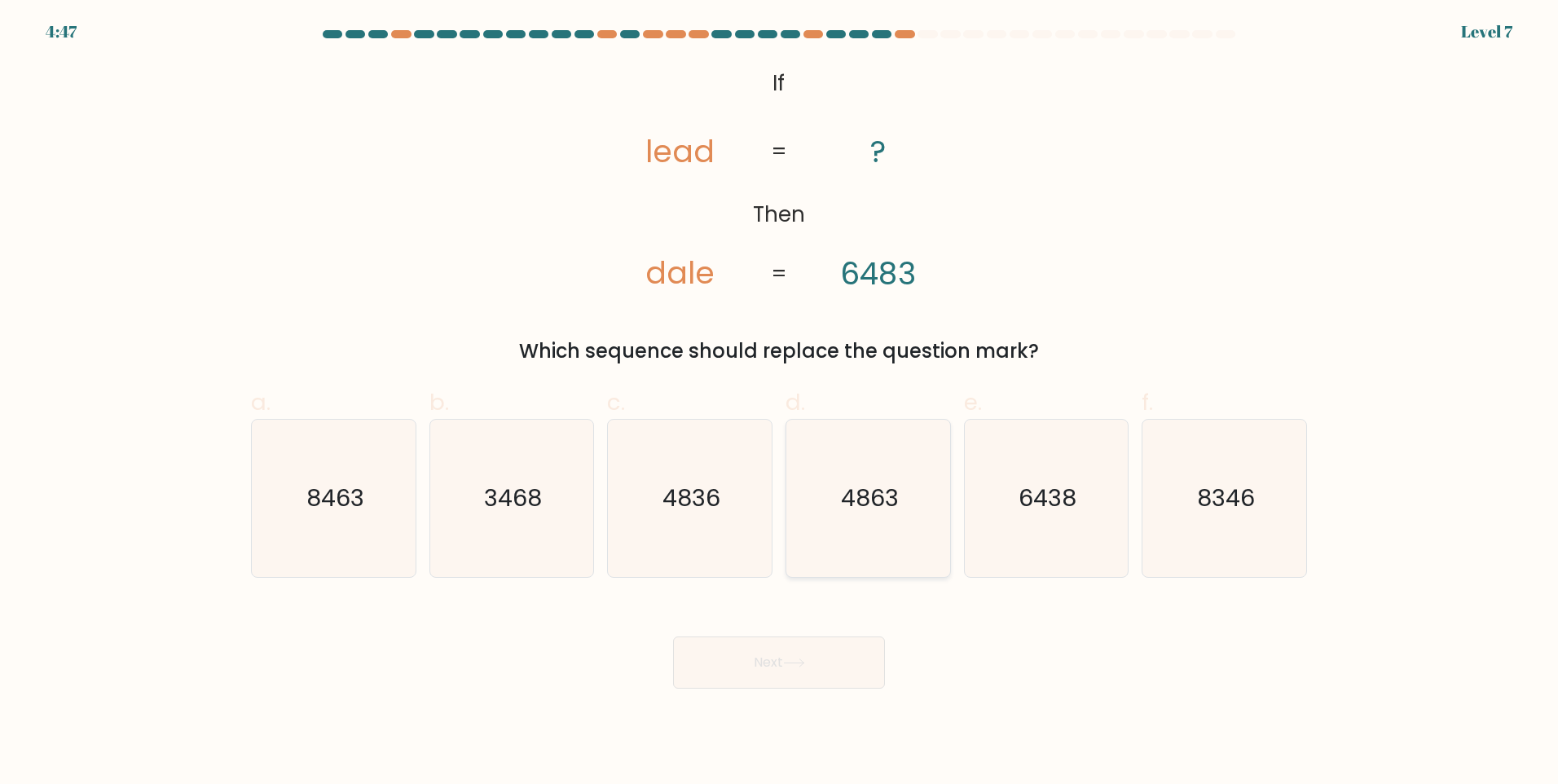
click at [921, 426] on icon "4863" at bounding box center [868, 498] width 157 height 157
click at [779, 402] on input "d. 4863" at bounding box center [779, 397] width 1 height 10
radio input "true"
click at [793, 695] on body "4:46 Level 7 If" at bounding box center [779, 392] width 1558 height 784
click at [778, 654] on button "Next" at bounding box center [779, 662] width 212 height 52
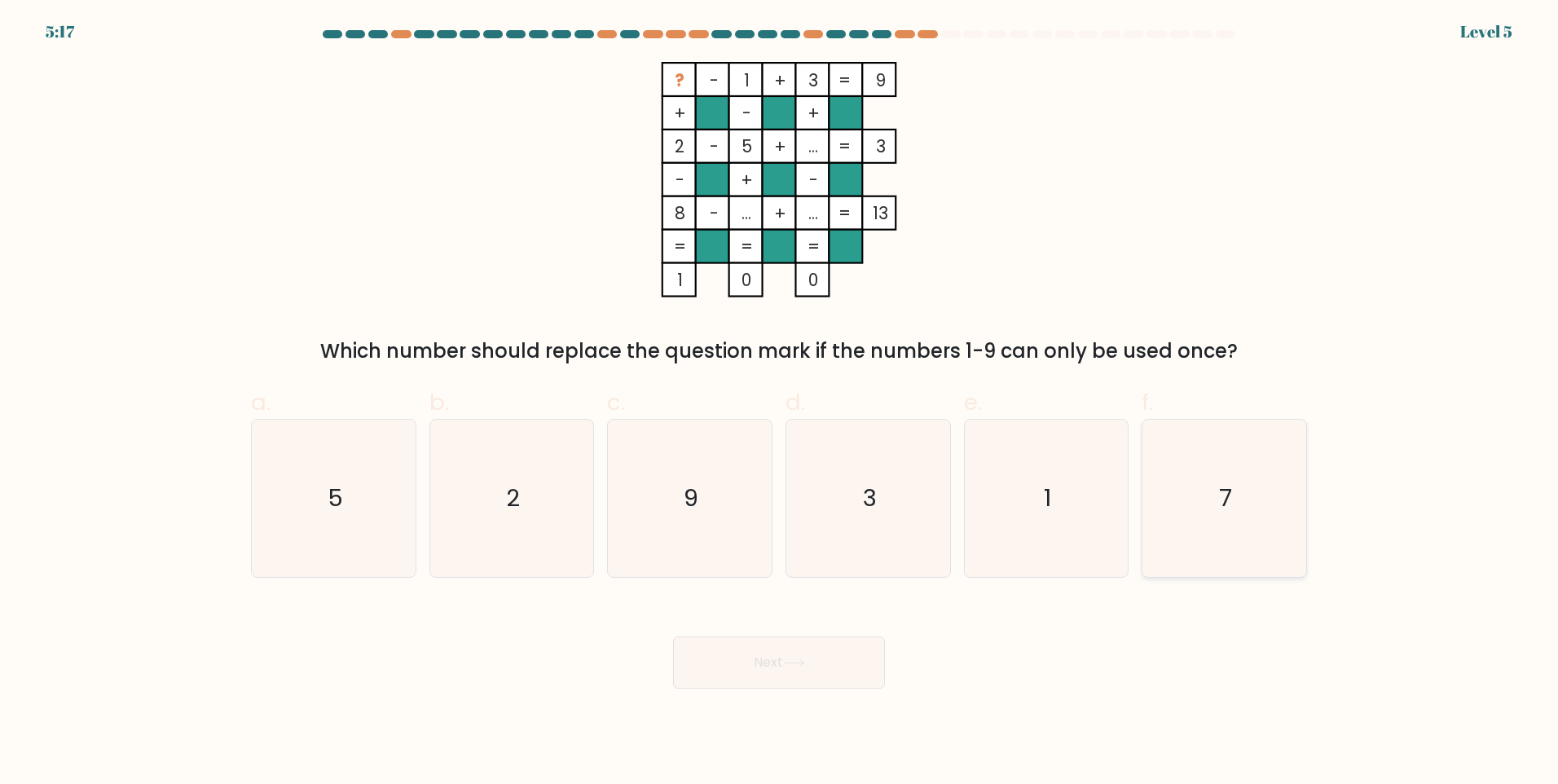
click at [1299, 472] on icon "7" at bounding box center [1224, 498] width 157 height 157
click at [779, 402] on input "f. 7" at bounding box center [779, 397] width 1 height 10
radio input "true"
click at [800, 646] on button "Next" at bounding box center [779, 662] width 212 height 52
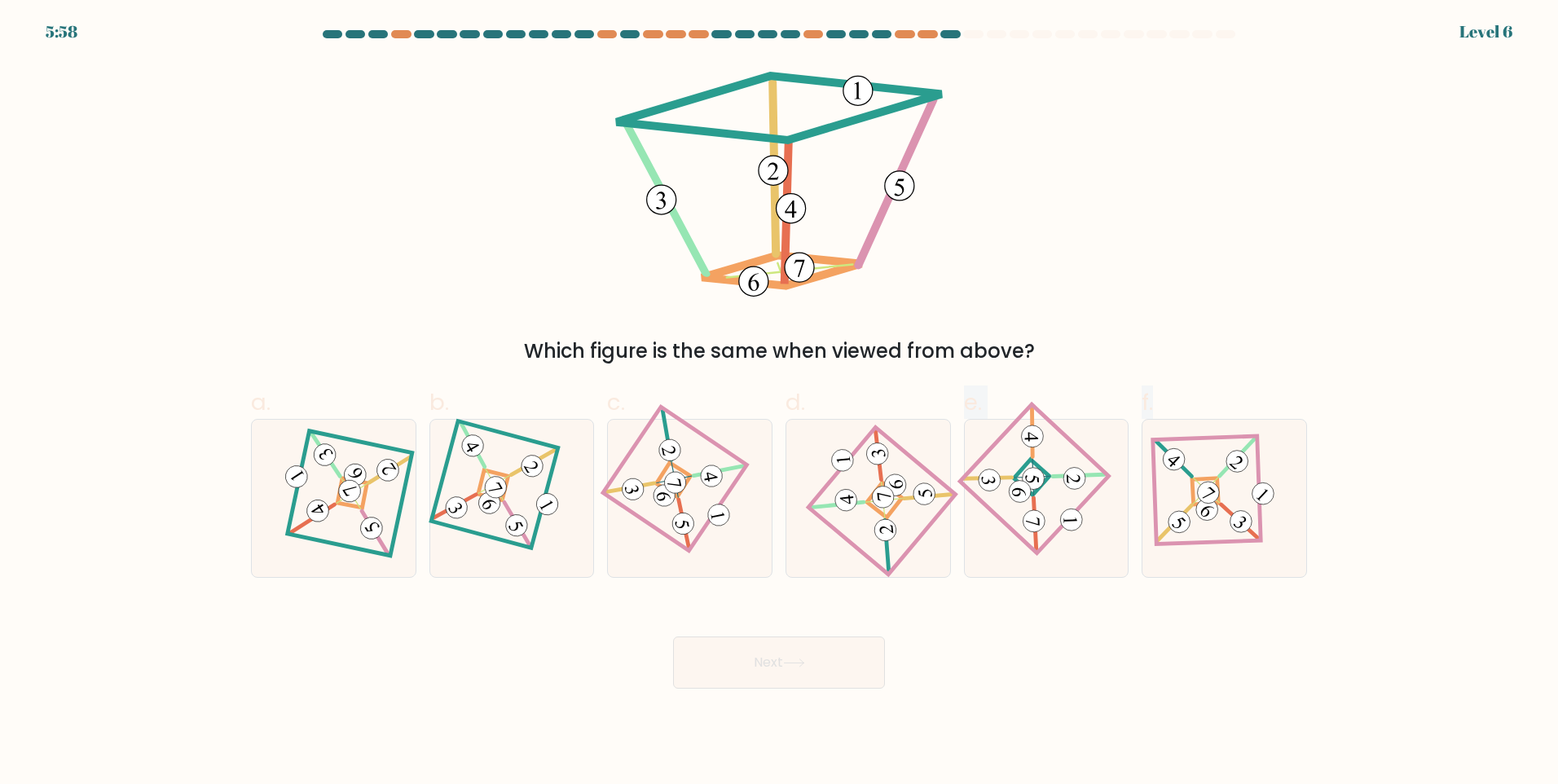
drag, startPoint x: 931, startPoint y: 505, endPoint x: 797, endPoint y: 646, distance: 194.5
click at [797, 646] on form at bounding box center [779, 360] width 1558 height 658
drag, startPoint x: 797, startPoint y: 646, endPoint x: 686, endPoint y: 478, distance: 201.4
click at [686, 478] on 691 at bounding box center [674, 479] width 35 height 35
click at [779, 402] on input "c." at bounding box center [779, 397] width 1 height 10
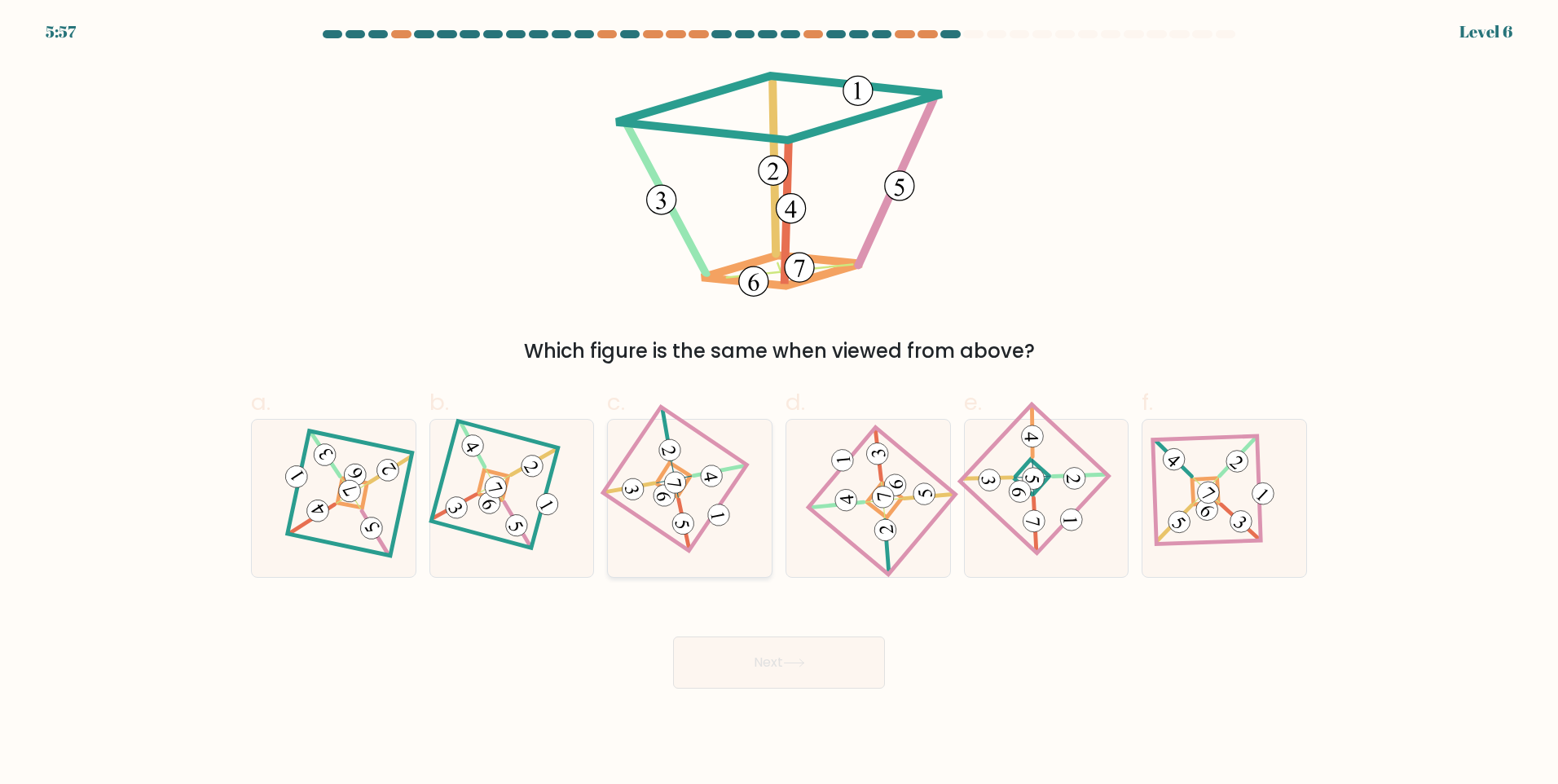
radio input "true"
click at [686, 478] on 691 at bounding box center [674, 479] width 34 height 34
click at [779, 402] on input "c." at bounding box center [779, 397] width 1 height 10
click at [799, 671] on button "Next" at bounding box center [779, 662] width 212 height 52
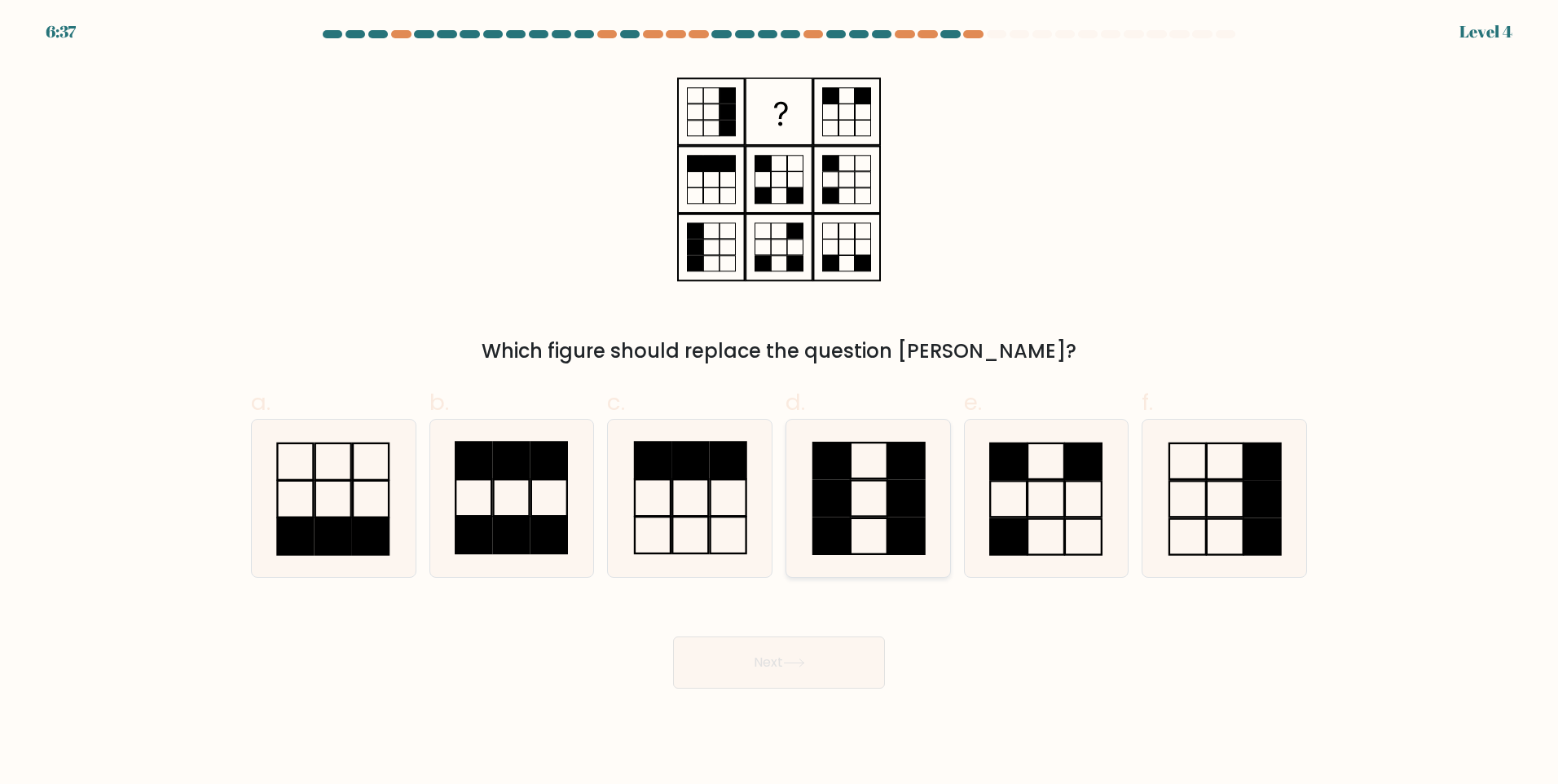
click at [898, 552] on rect at bounding box center [905, 536] width 36 height 36
click at [779, 402] on input "d." at bounding box center [779, 397] width 1 height 10
radio input "true"
click at [842, 668] on button "Next" at bounding box center [779, 662] width 212 height 52
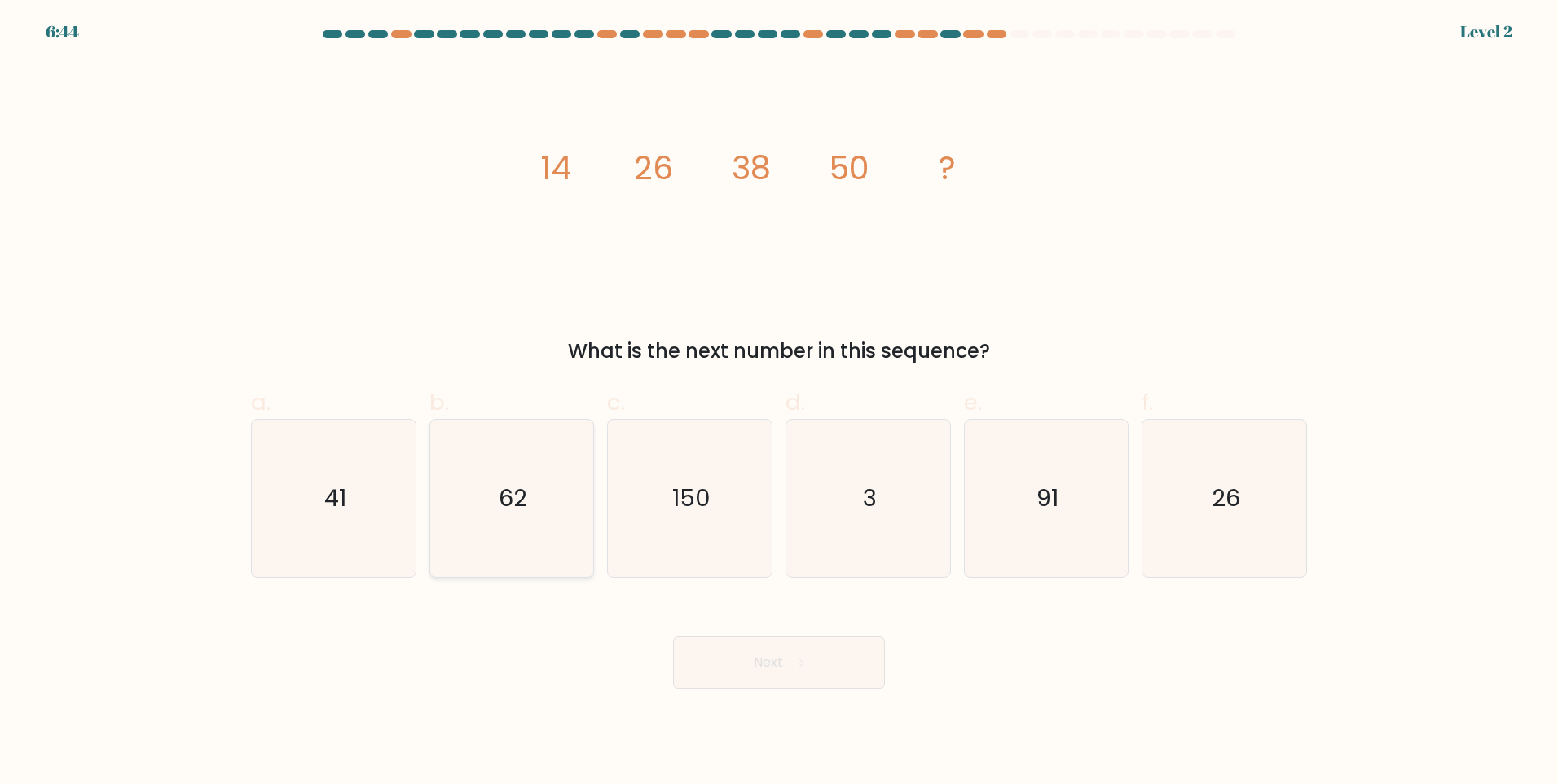
click at [542, 499] on icon "62" at bounding box center [511, 498] width 157 height 157
click at [779, 402] on input "b. 62" at bounding box center [779, 397] width 1 height 10
radio input "true"
click at [765, 662] on button "Next" at bounding box center [779, 662] width 212 height 52
